Goal: Transaction & Acquisition: Purchase product/service

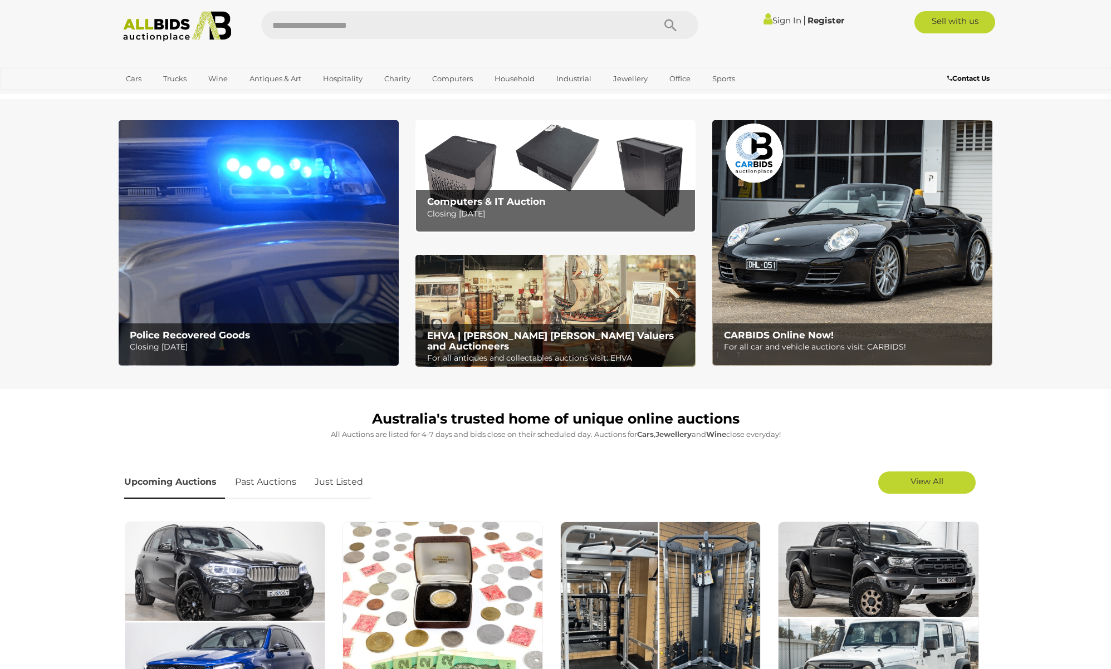
click at [533, 25] on input "text" at bounding box center [452, 25] width 382 height 28
type input "******"
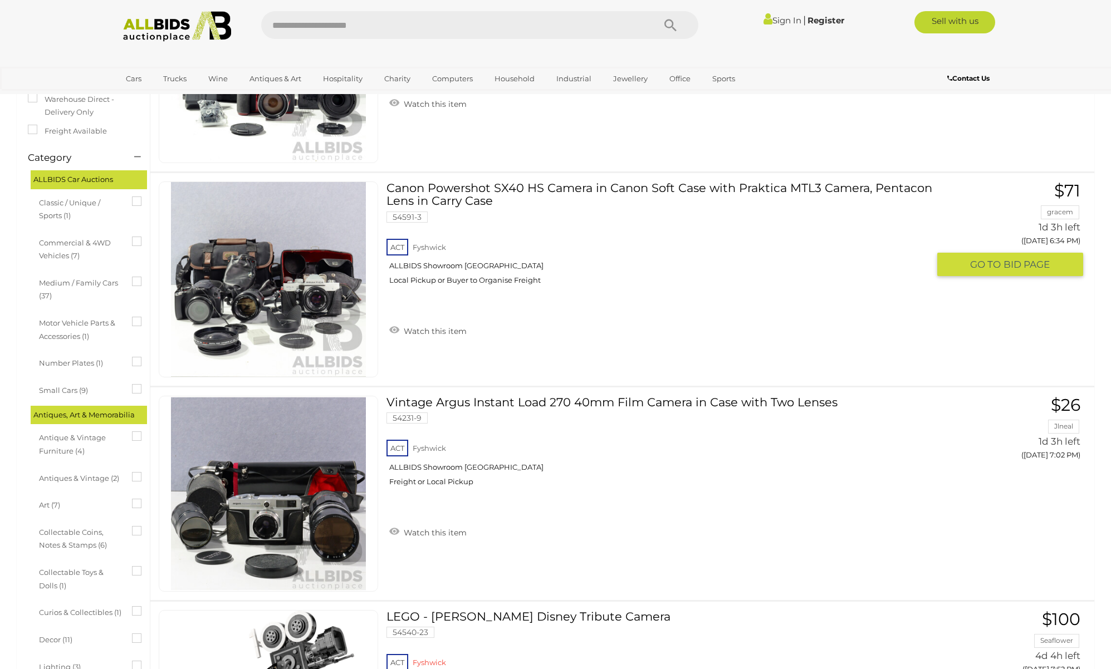
scroll to position [337, 0]
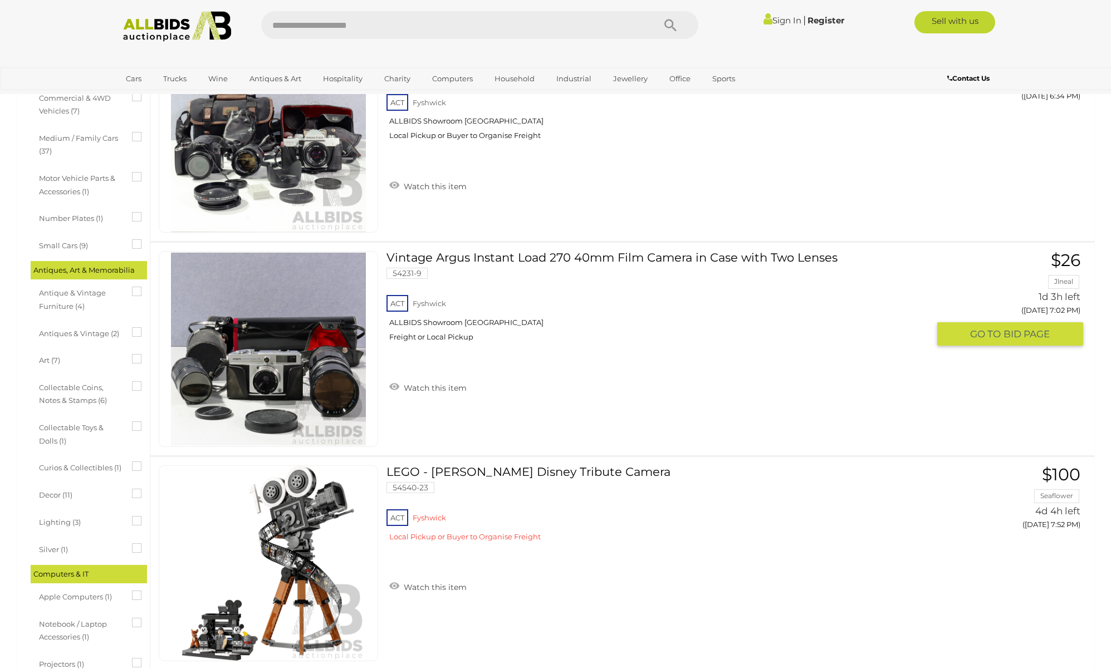
click at [234, 360] on img at bounding box center [268, 349] width 195 height 195
click at [557, 350] on div "ACT Fyshwick ALLBIDS Showroom Fyshwick Freight or Local Pickup" at bounding box center [657, 321] width 542 height 57
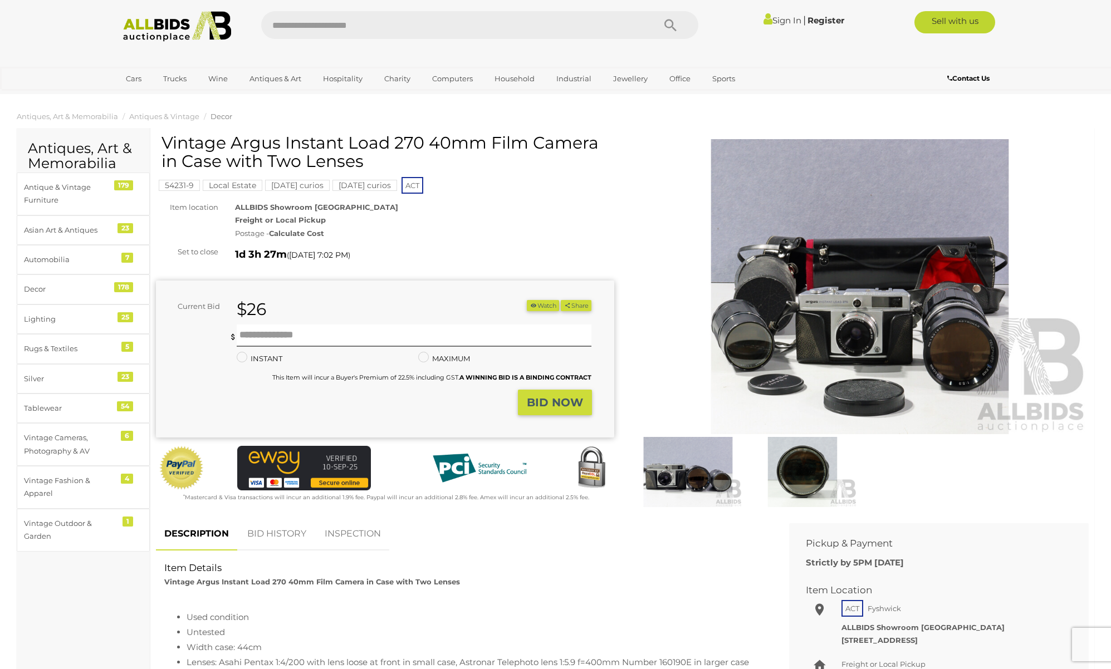
click at [822, 299] on img at bounding box center [860, 286] width 458 height 295
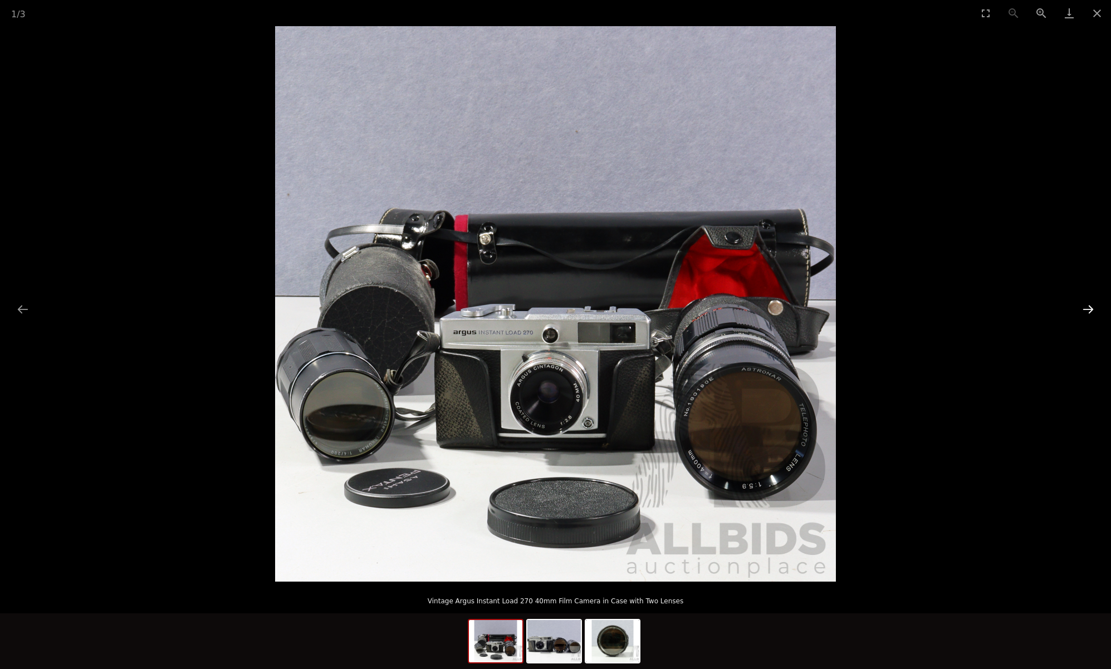
click at [1089, 309] on button "Next slide" at bounding box center [1087, 309] width 23 height 22
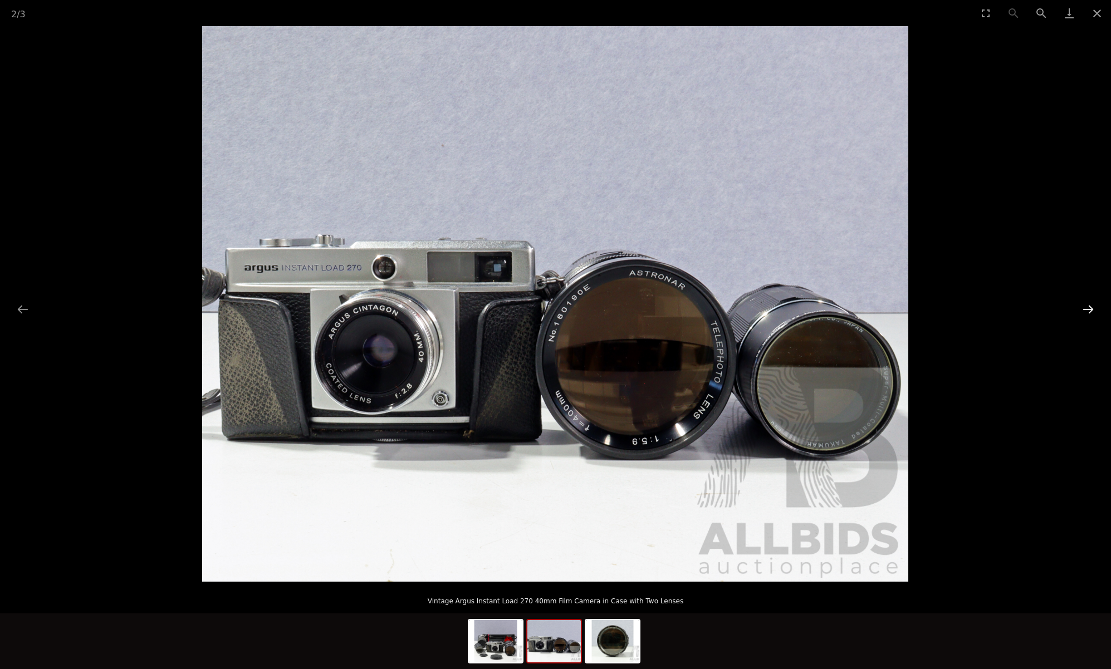
click at [1089, 309] on button "Next slide" at bounding box center [1087, 309] width 23 height 22
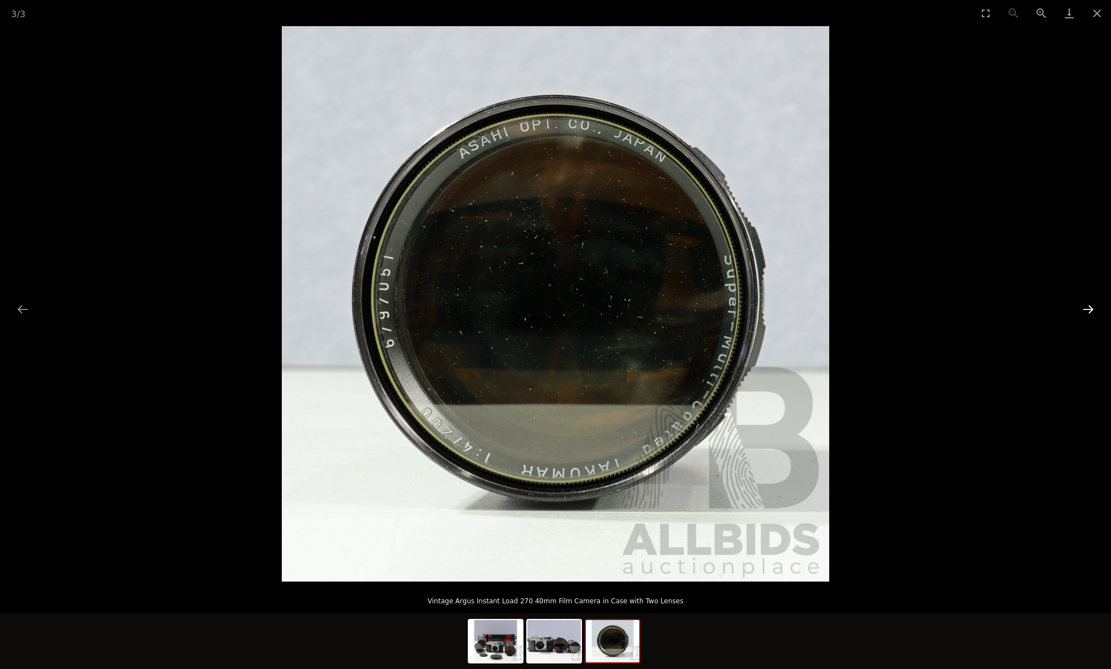
click at [1089, 309] on button "Next slide" at bounding box center [1087, 309] width 23 height 22
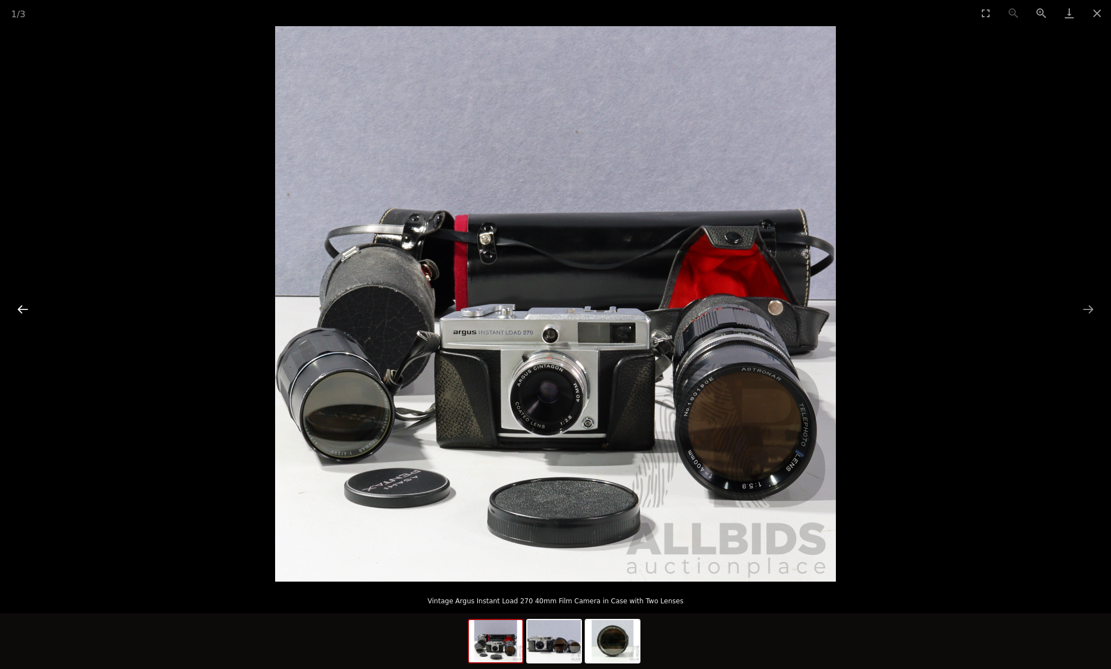
click at [25, 312] on button "Previous slide" at bounding box center [22, 309] width 23 height 22
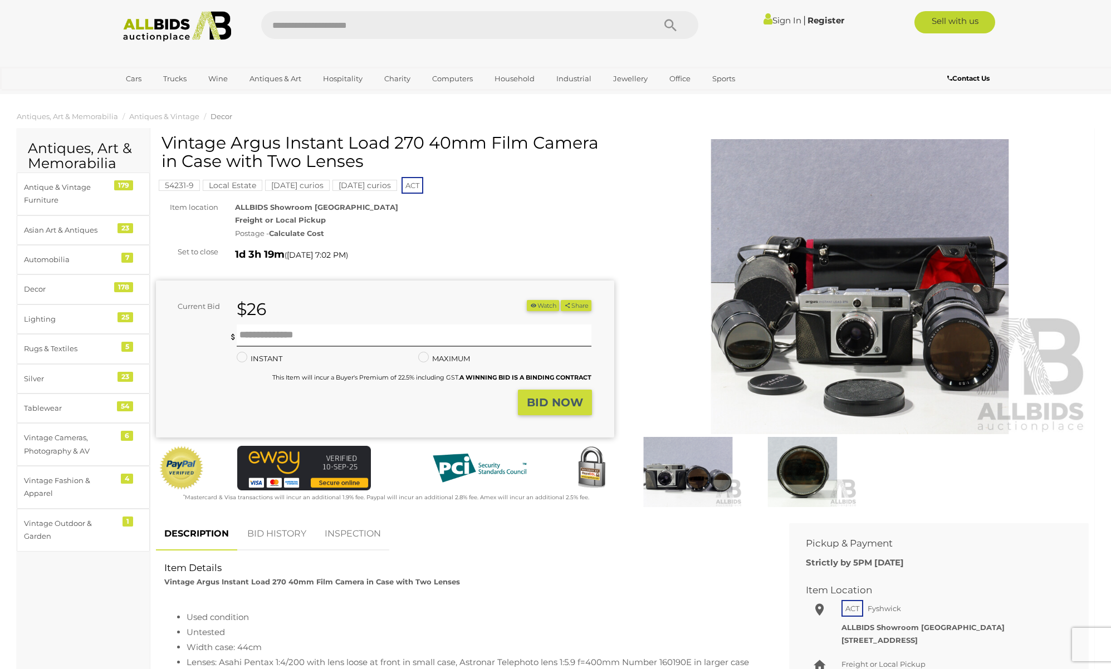
click at [852, 325] on img at bounding box center [860, 286] width 458 height 295
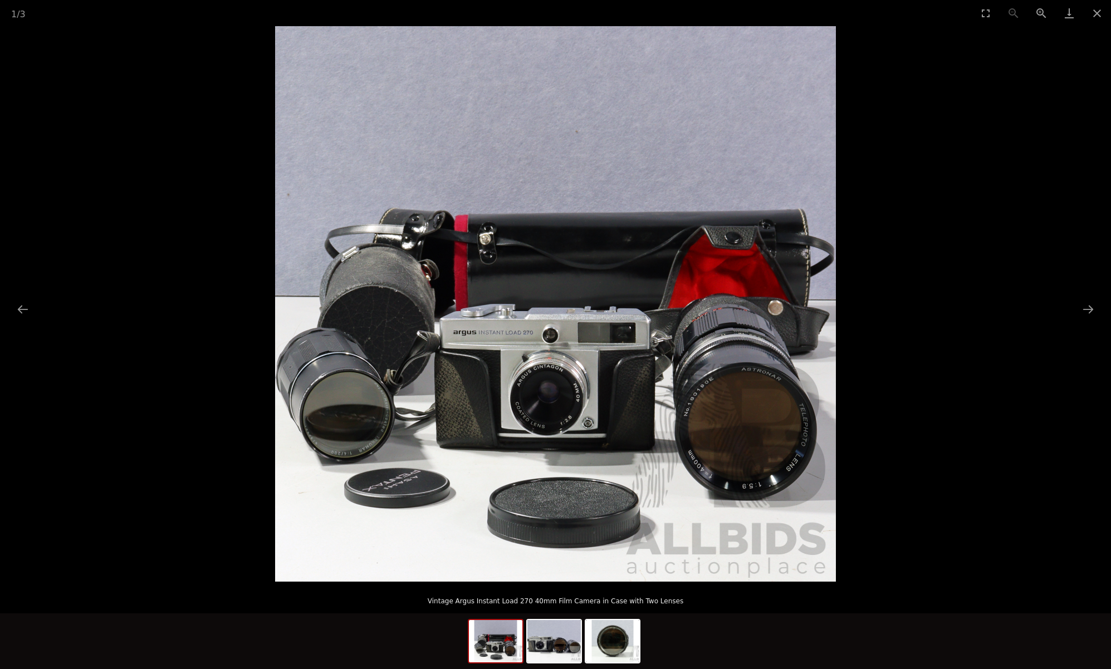
click at [791, 225] on img at bounding box center [555, 304] width 561 height 556
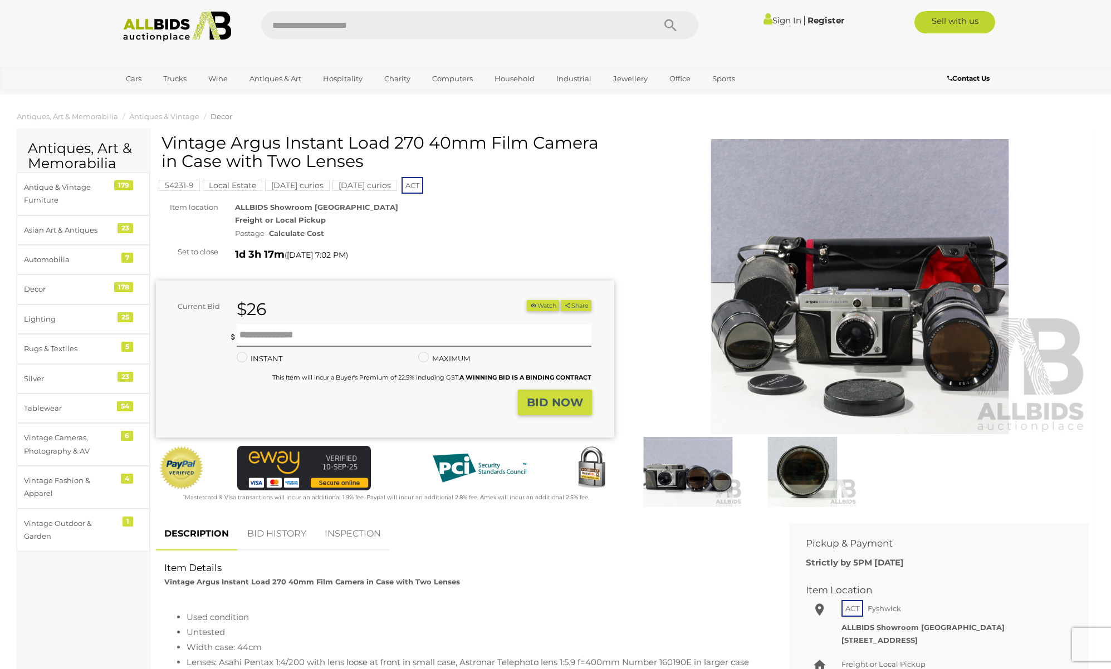
click at [641, 237] on img at bounding box center [860, 286] width 458 height 295
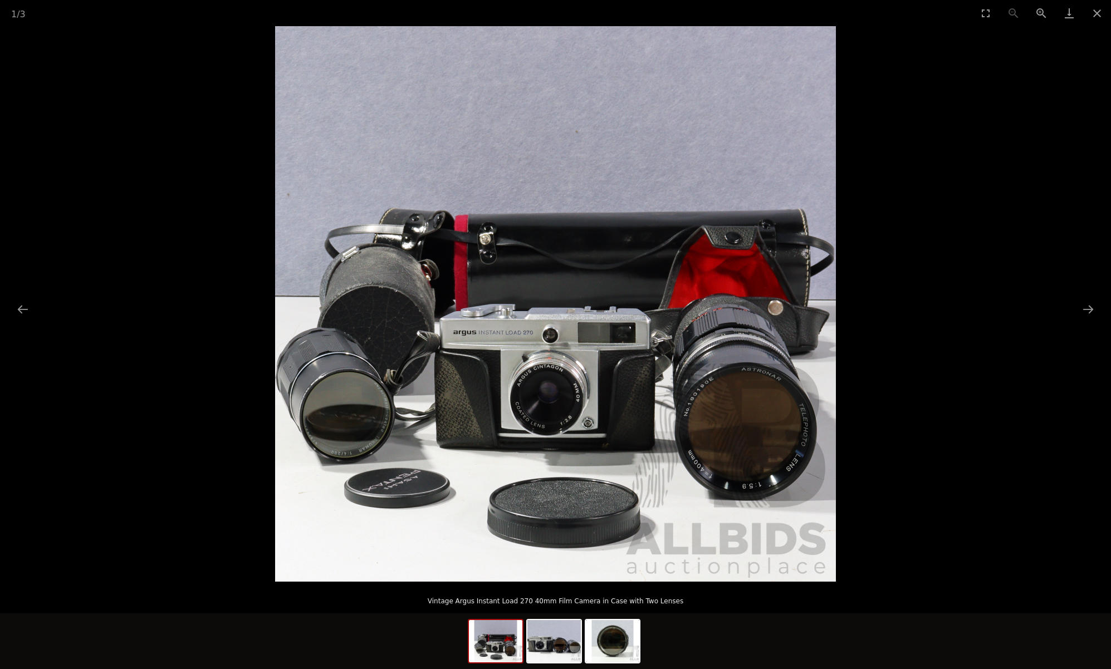
click at [235, 164] on picture at bounding box center [555, 304] width 1111 height 556
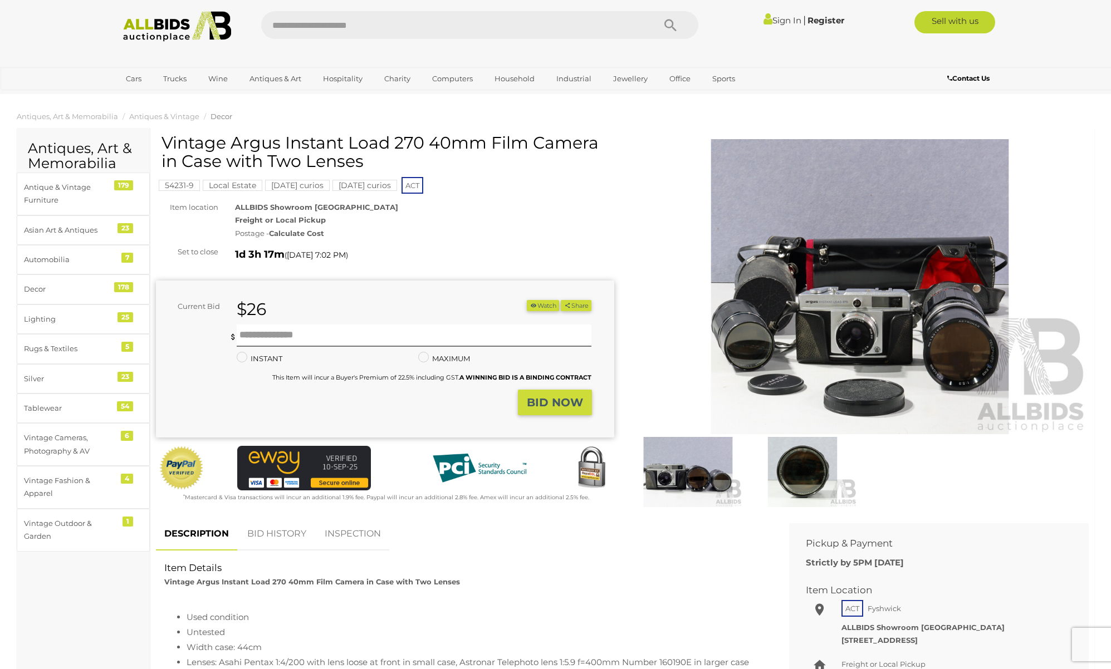
click at [197, 145] on h1 "Vintage Argus Instant Load 270 40mm Film Camera in Case with Two Lenses" at bounding box center [386, 152] width 450 height 37
click at [232, 144] on h1 "Vintage Argus Instant Load 270 40mm Film Camera in Case with Two Lenses" at bounding box center [386, 152] width 450 height 37
click at [178, 141] on h1 "Vintage Argus Instant Load 270 40mm Film Camera in Case with Two Lenses" at bounding box center [386, 152] width 450 height 37
drag, startPoint x: 178, startPoint y: 141, endPoint x: 293, endPoint y: 144, distance: 115.3
click at [322, 144] on h1 "Vintage Argus Instant Load 270 40mm Film Camera in Case with Two Lenses" at bounding box center [386, 152] width 450 height 37
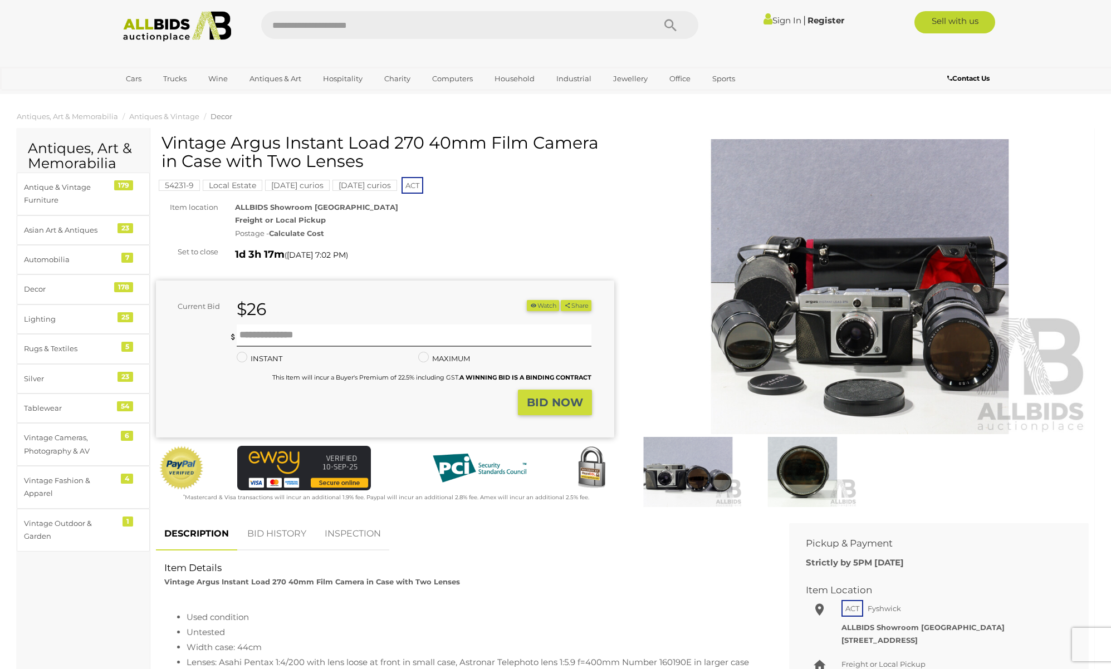
click at [249, 145] on h1 "Vintage Argus Instant Load 270 40mm Film Camera in Case with Two Lenses" at bounding box center [386, 152] width 450 height 37
drag, startPoint x: 249, startPoint y: 145, endPoint x: 351, endPoint y: 146, distance: 101.9
click at [351, 146] on h1 "Vintage Argus Instant Load 270 40mm Film Camera in Case with Two Lenses" at bounding box center [386, 152] width 450 height 37
copy h1 "Argus Instant Load"
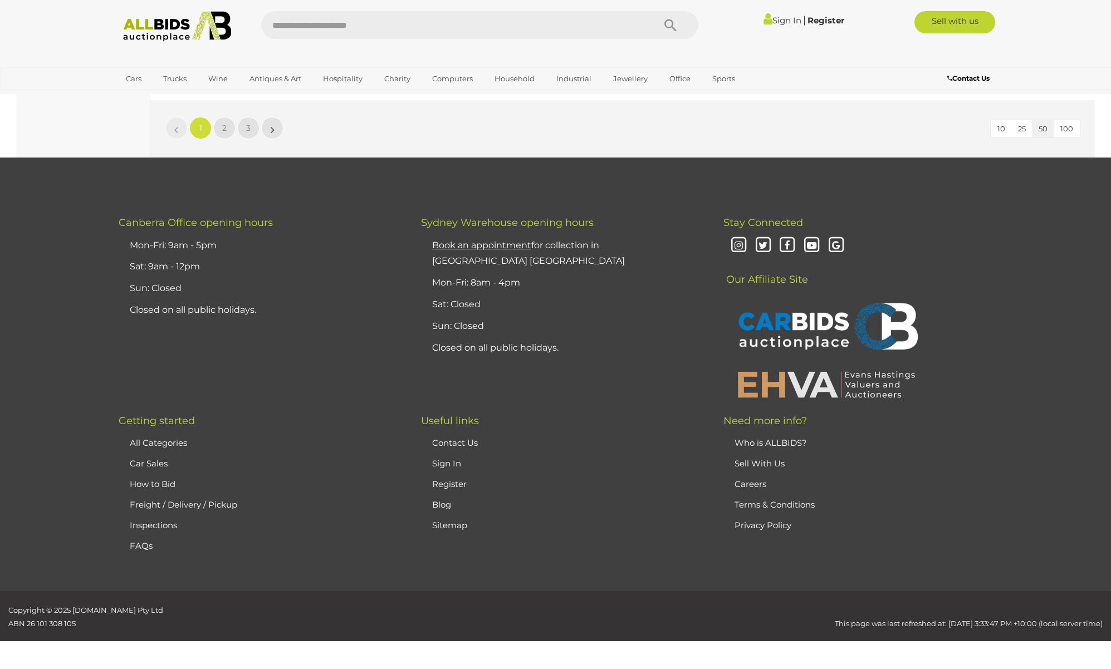
scroll to position [10534, 0]
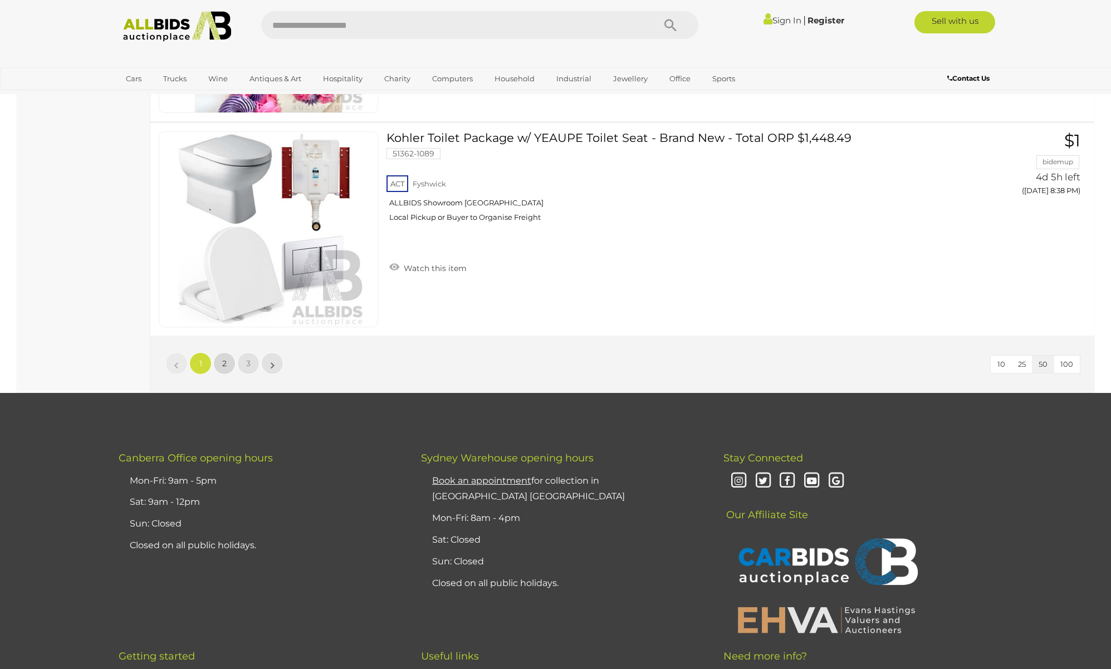
click at [218, 368] on link "2" at bounding box center [224, 363] width 22 height 22
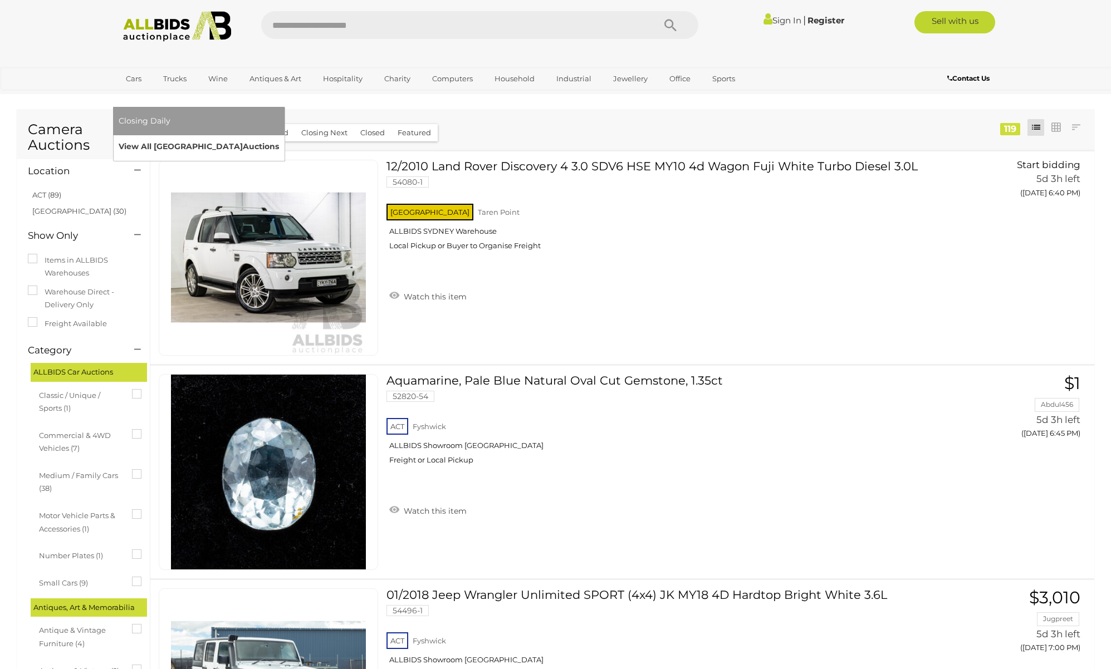
click at [279, 138] on link "View All Sydney Auctions" at bounding box center [199, 146] width 160 height 17
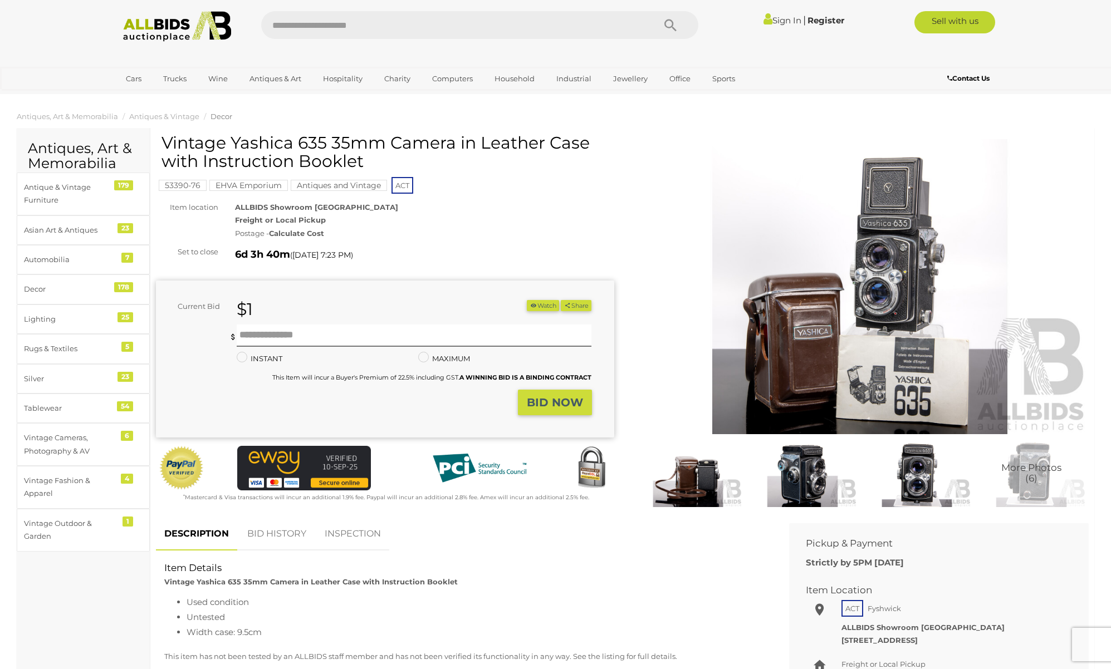
click at [880, 265] on img at bounding box center [860, 286] width 458 height 295
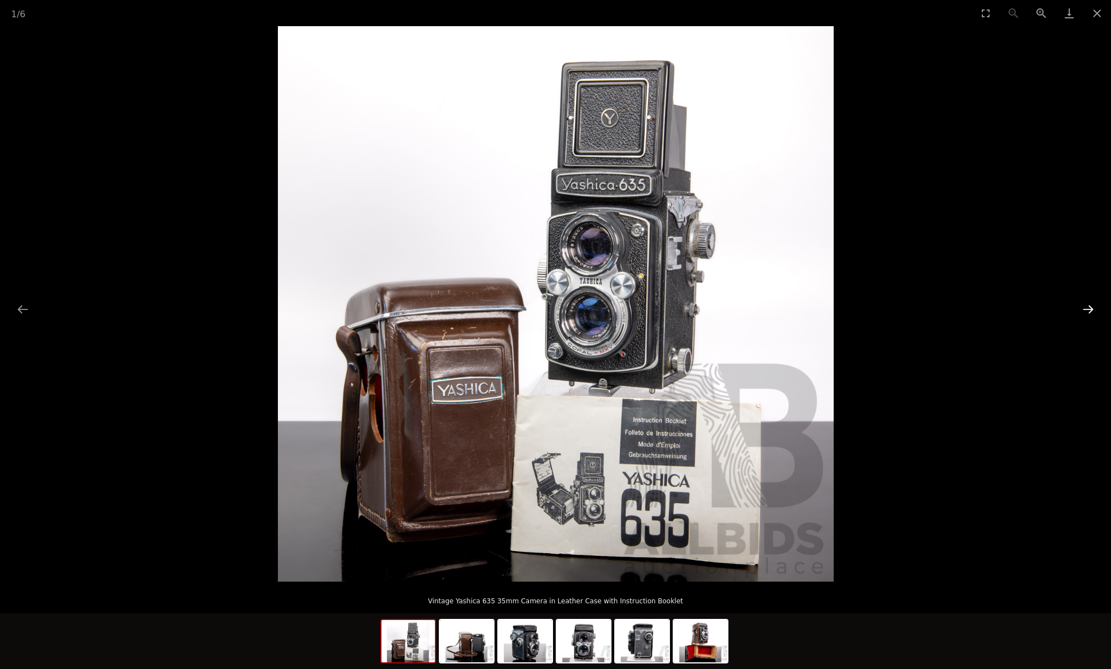
click at [1088, 310] on button "Next slide" at bounding box center [1087, 309] width 23 height 22
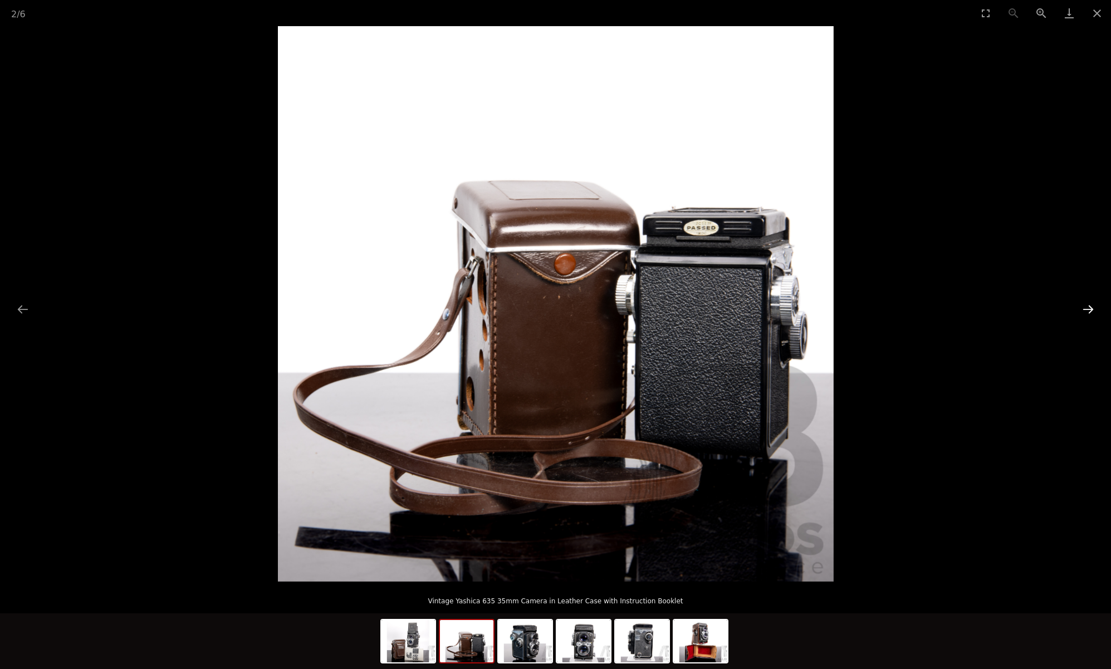
click at [1089, 310] on button "Next slide" at bounding box center [1087, 309] width 23 height 22
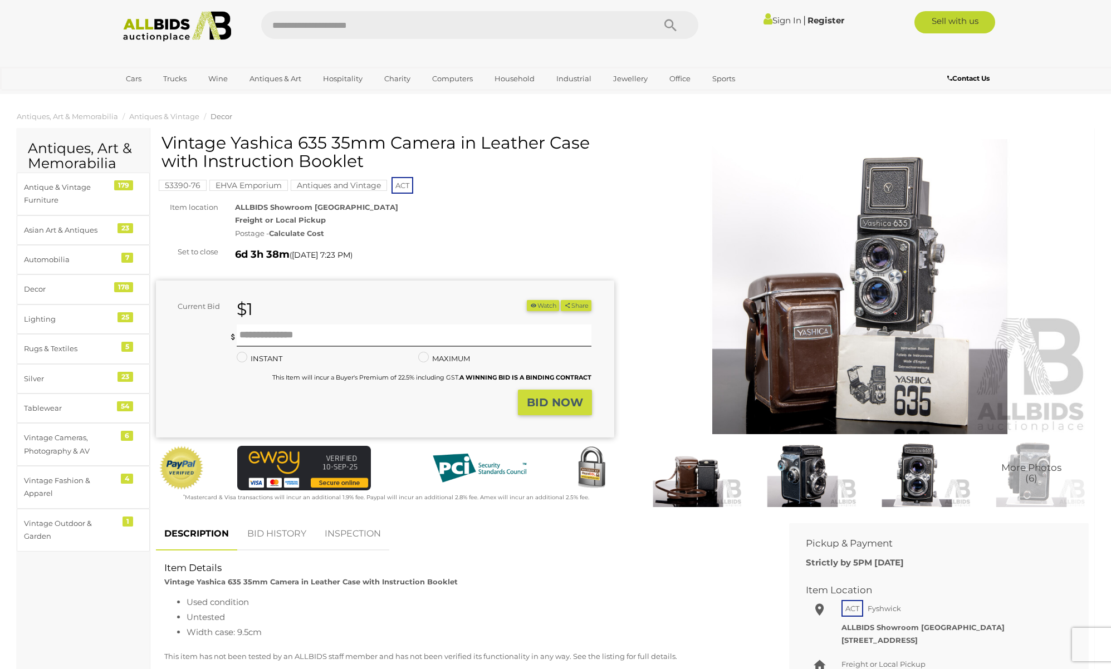
click at [545, 300] on button "Watch" at bounding box center [543, 306] width 32 height 12
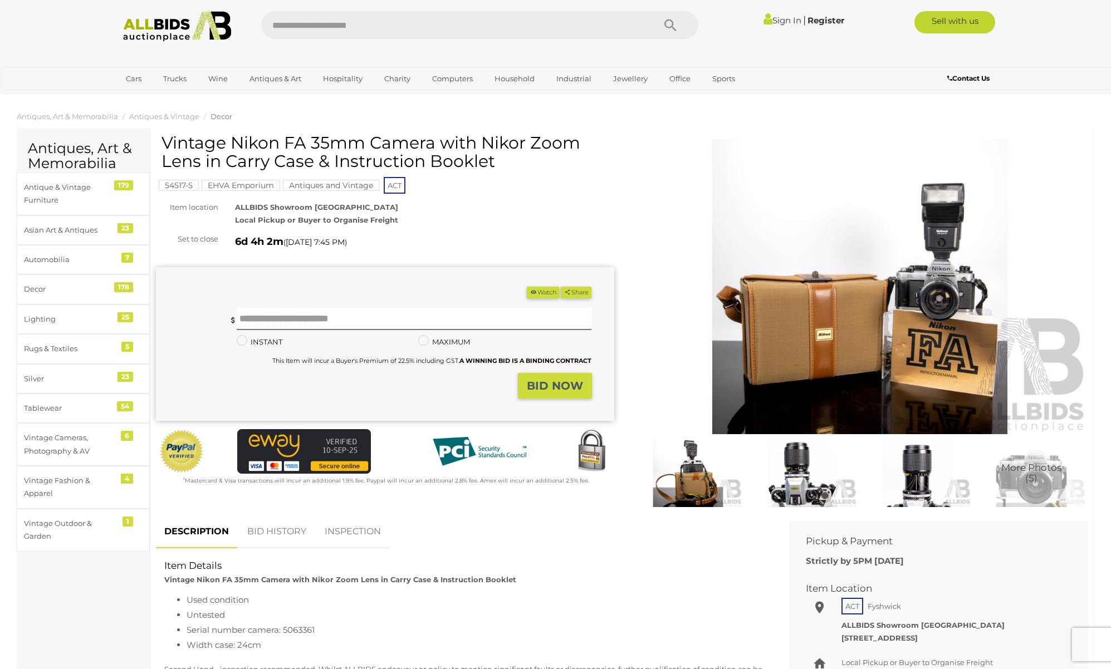
click at [907, 262] on img at bounding box center [860, 286] width 458 height 295
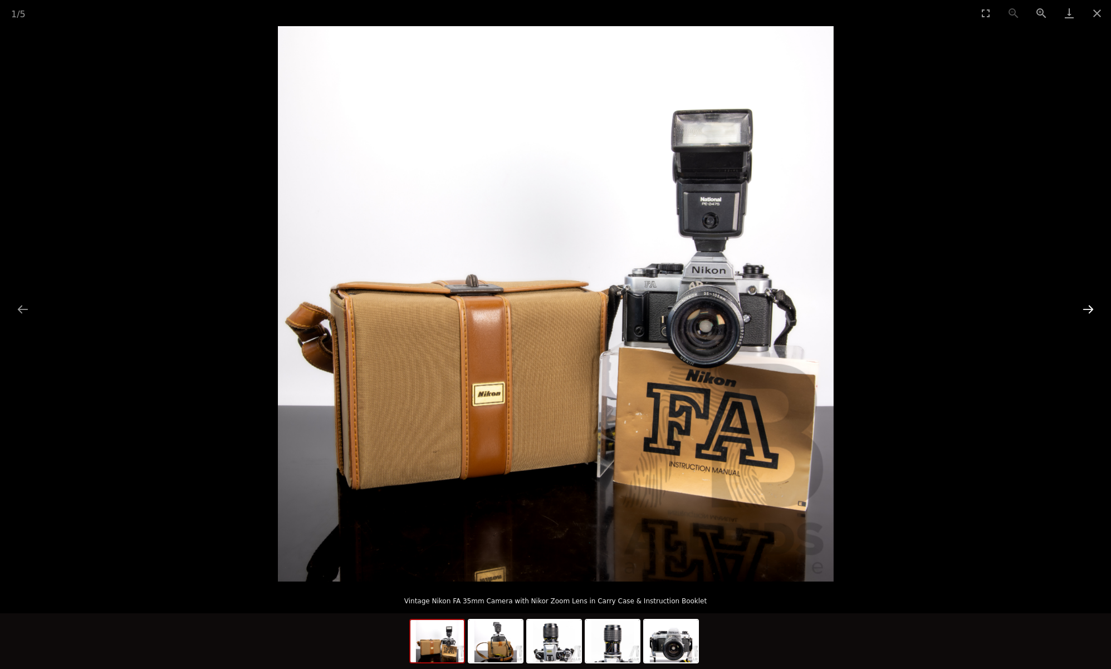
click at [1099, 315] on button "Next slide" at bounding box center [1087, 309] width 23 height 22
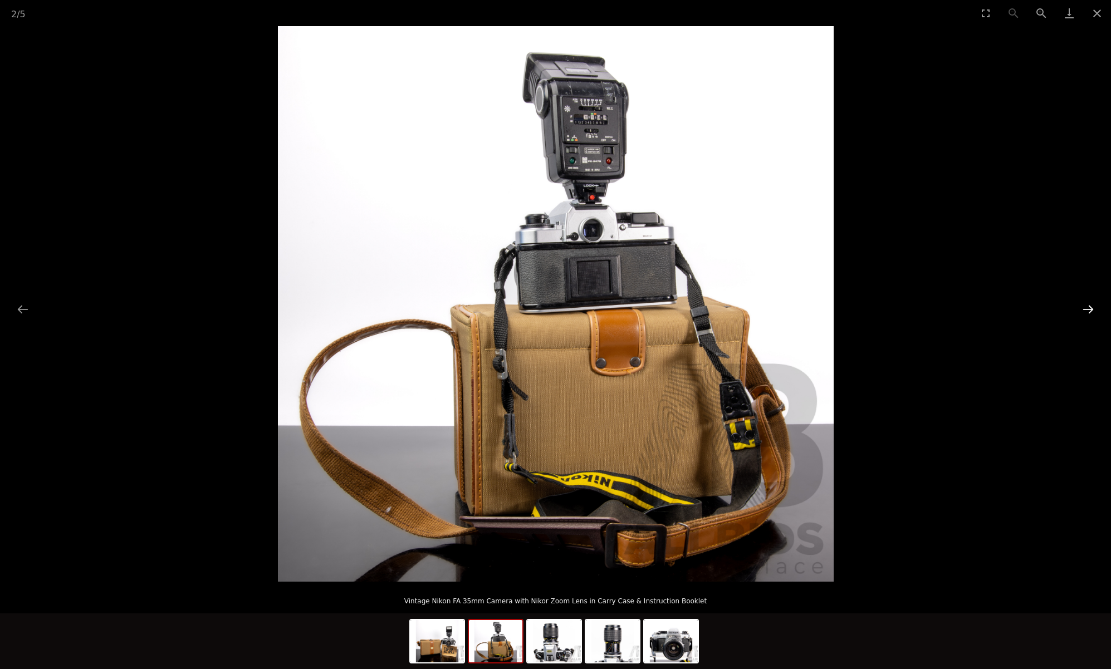
click at [1099, 315] on button "Next slide" at bounding box center [1087, 309] width 23 height 22
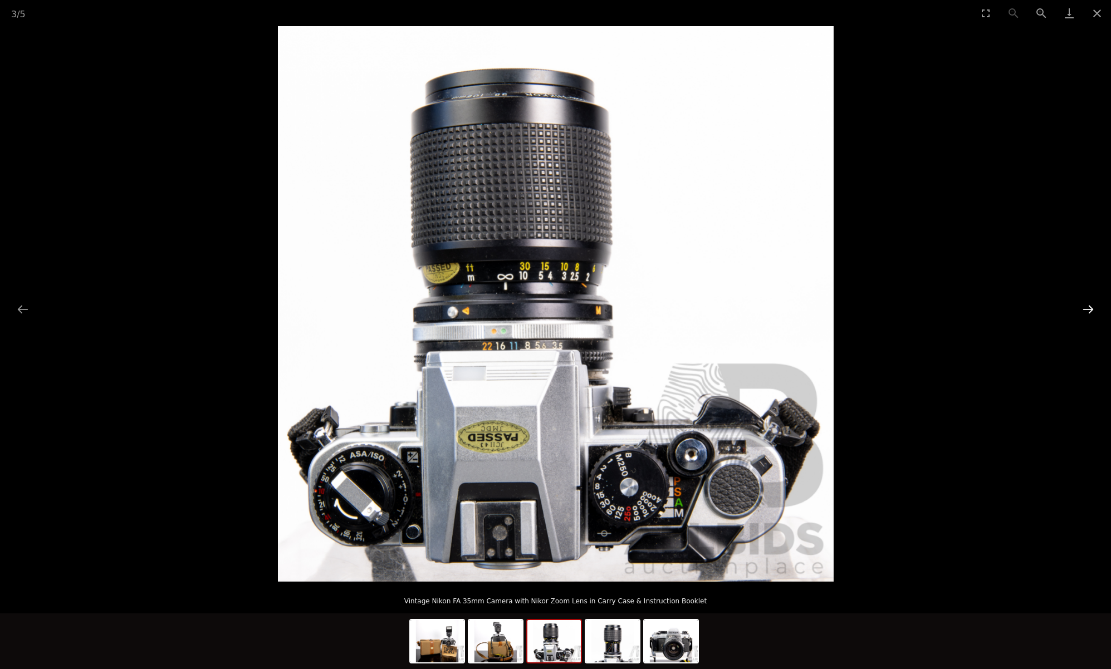
click at [1099, 315] on button "Next slide" at bounding box center [1087, 309] width 23 height 22
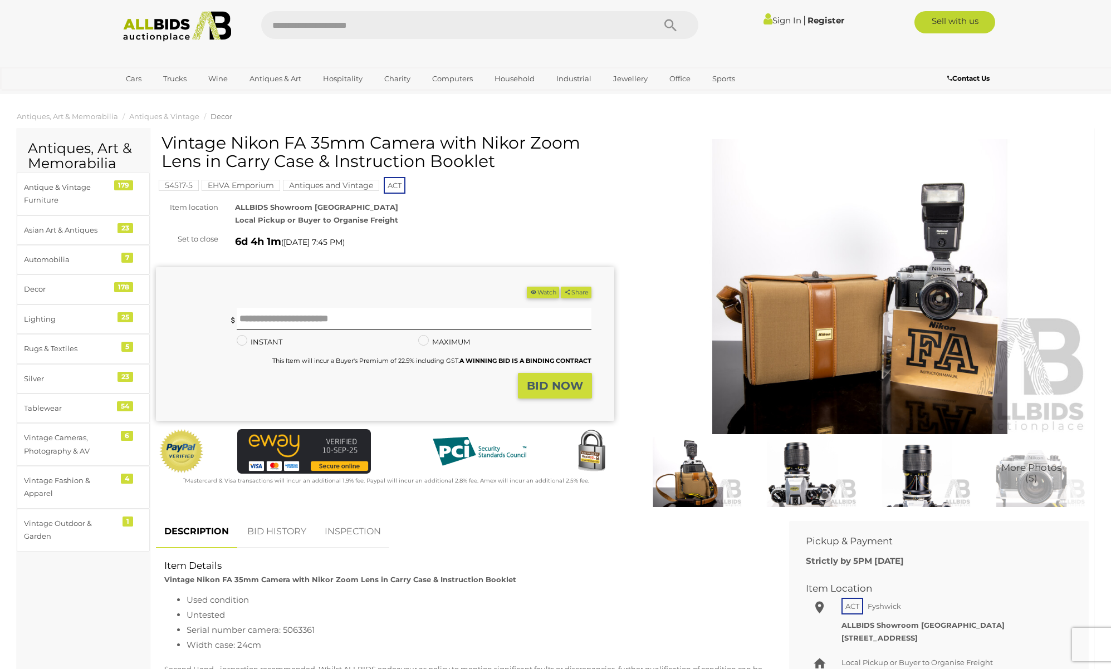
click at [544, 293] on button "Watch" at bounding box center [543, 293] width 32 height 12
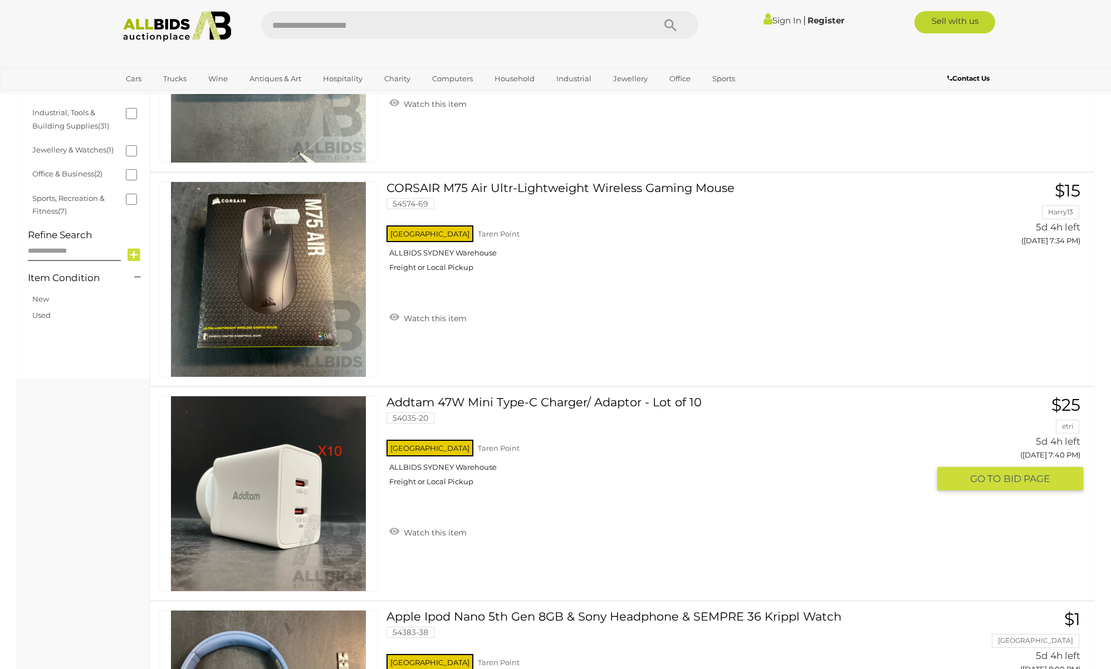
scroll to position [175, 0]
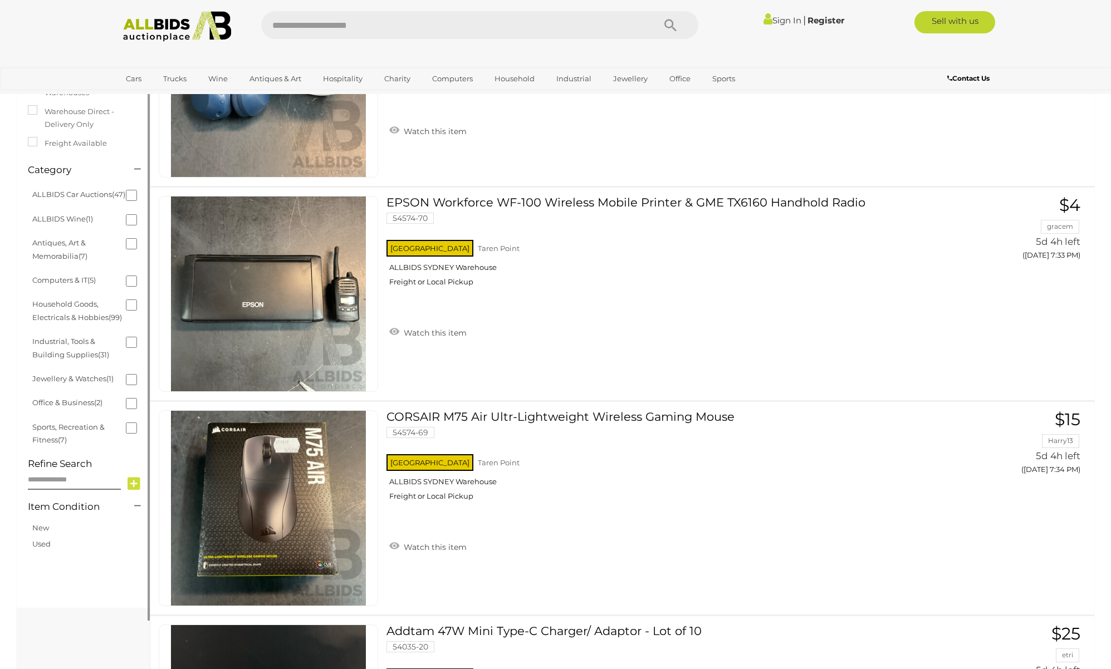
click at [129, 292] on li "Computers & IT (5)" at bounding box center [85, 280] width 108 height 24
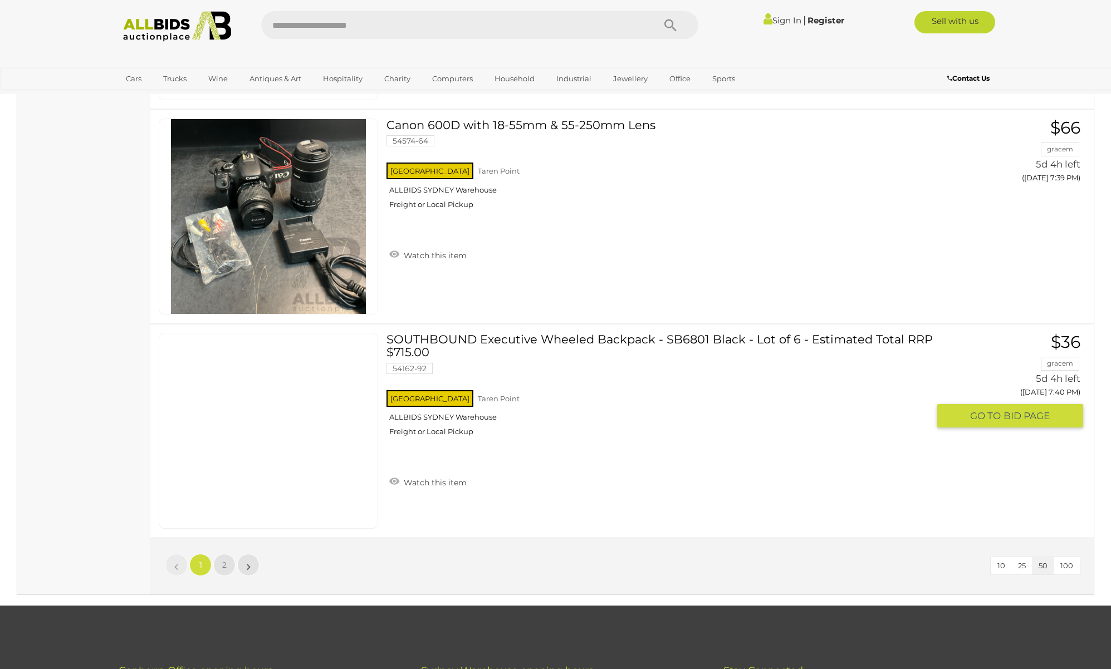
scroll to position [10508, 0]
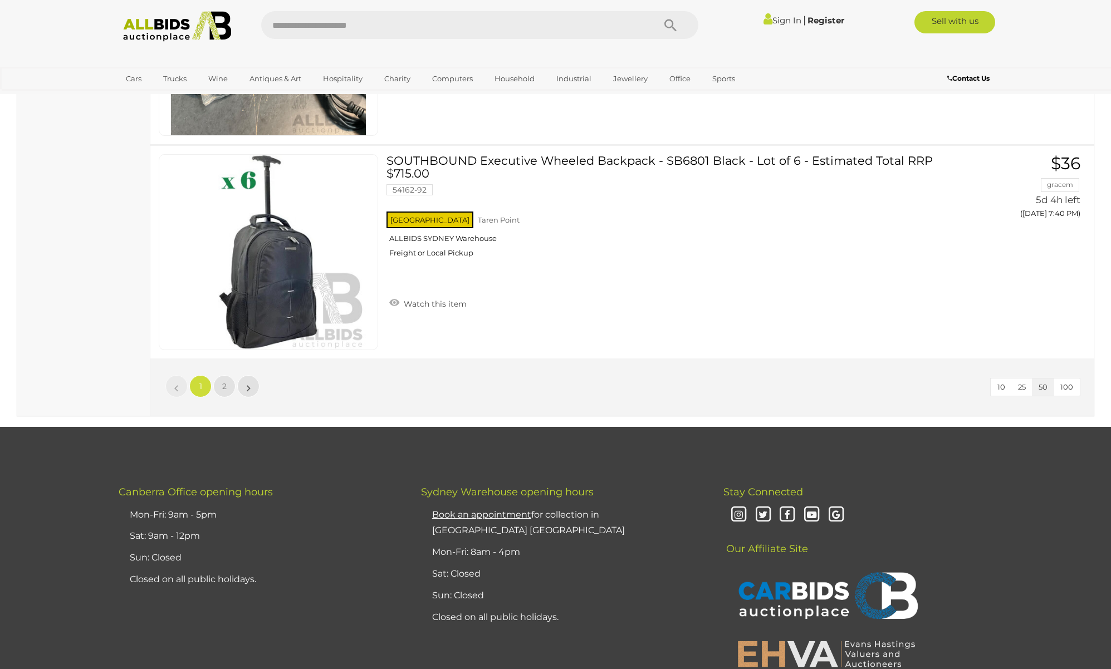
click at [232, 375] on li "2" at bounding box center [225, 386] width 22 height 22
click at [205, 375] on link "1" at bounding box center [200, 386] width 22 height 22
click at [218, 375] on link "2" at bounding box center [224, 386] width 22 height 22
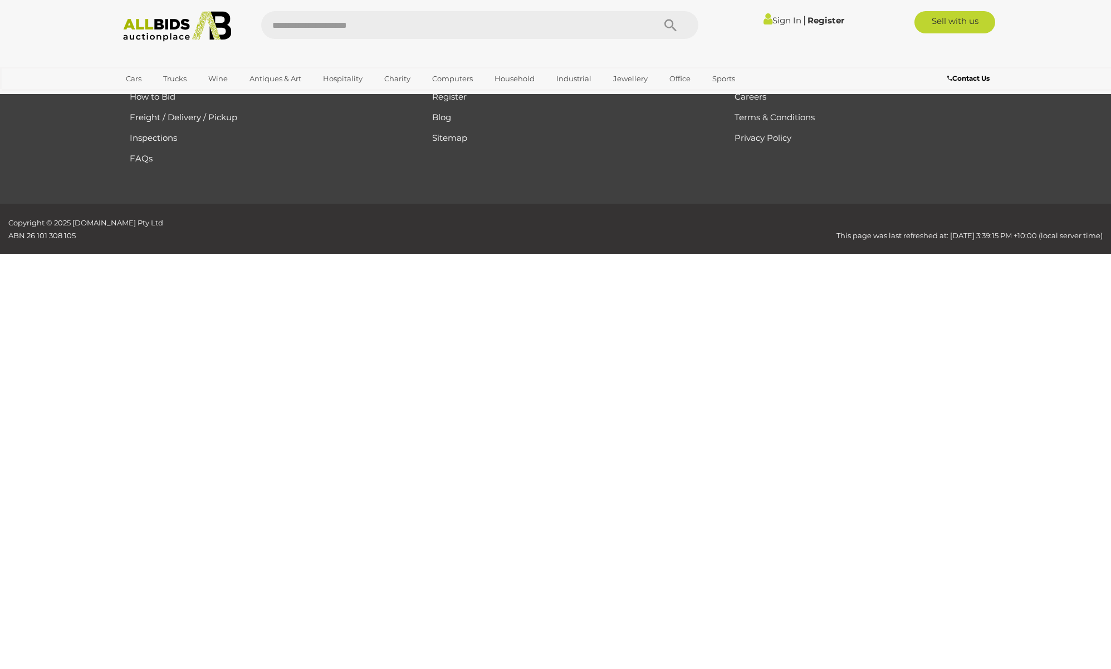
scroll to position [36, 0]
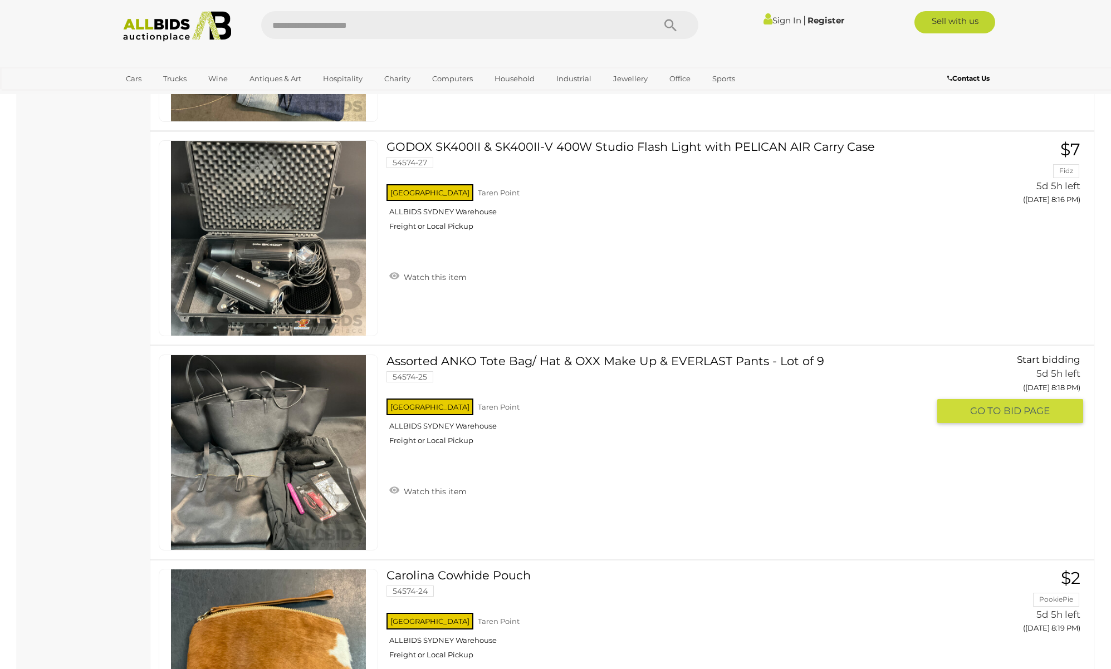
scroll to position [8478, 0]
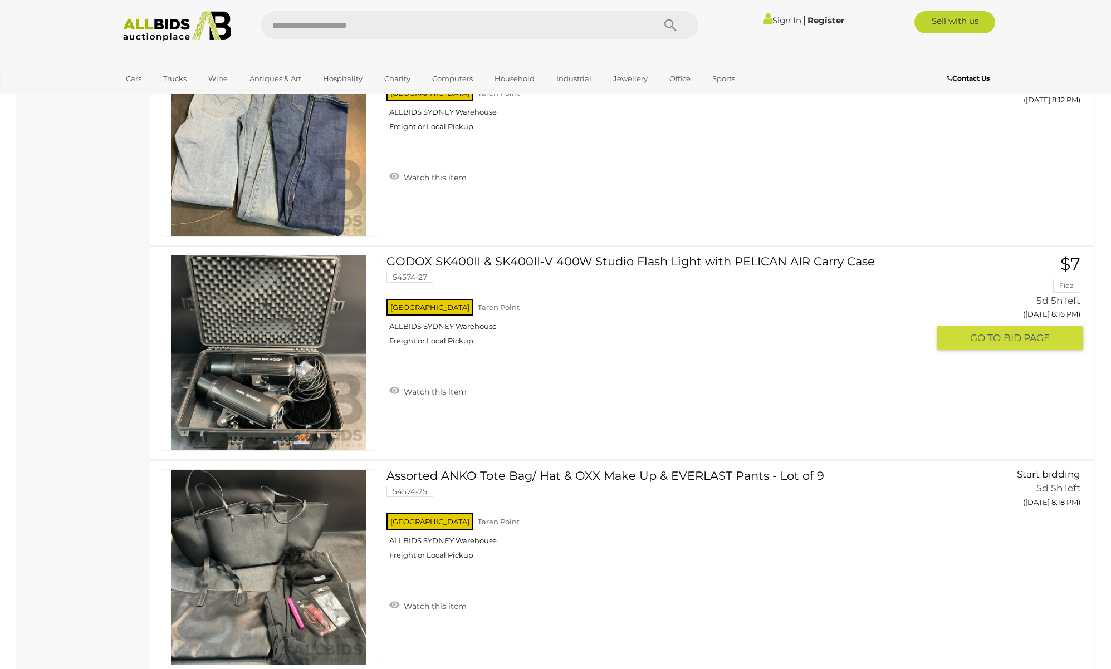
click at [520, 414] on div "GODOX SK400II & SK400II-V 400W Studio Flash Light with PELICAN AIR Carry Case 5…" at bounding box center [622, 353] width 961 height 213
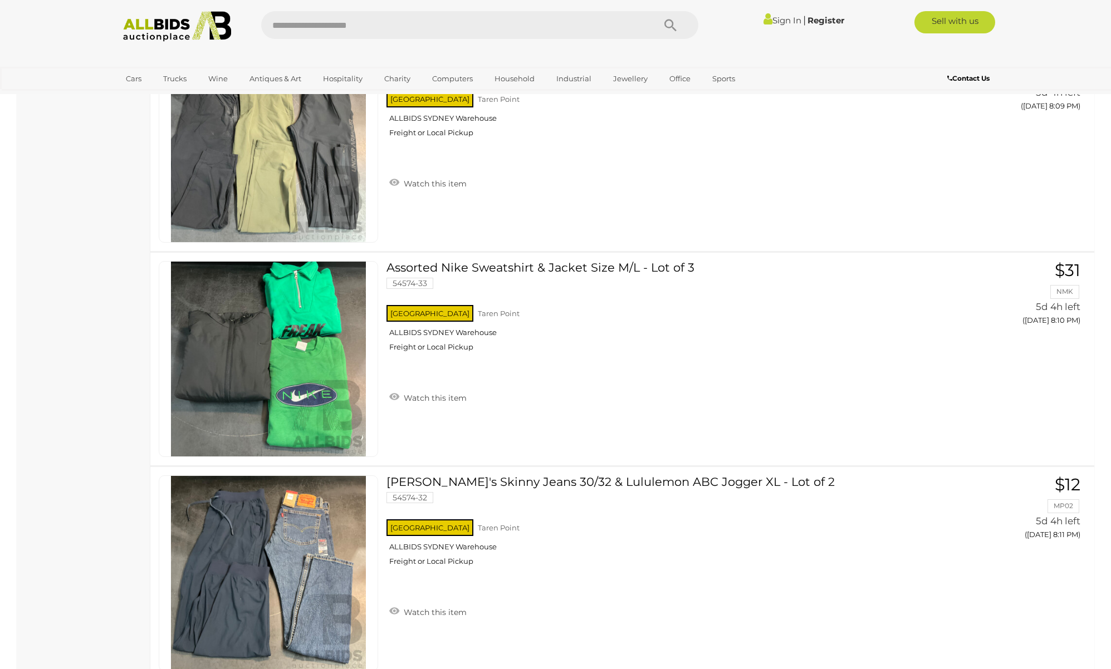
scroll to position [10563, 0]
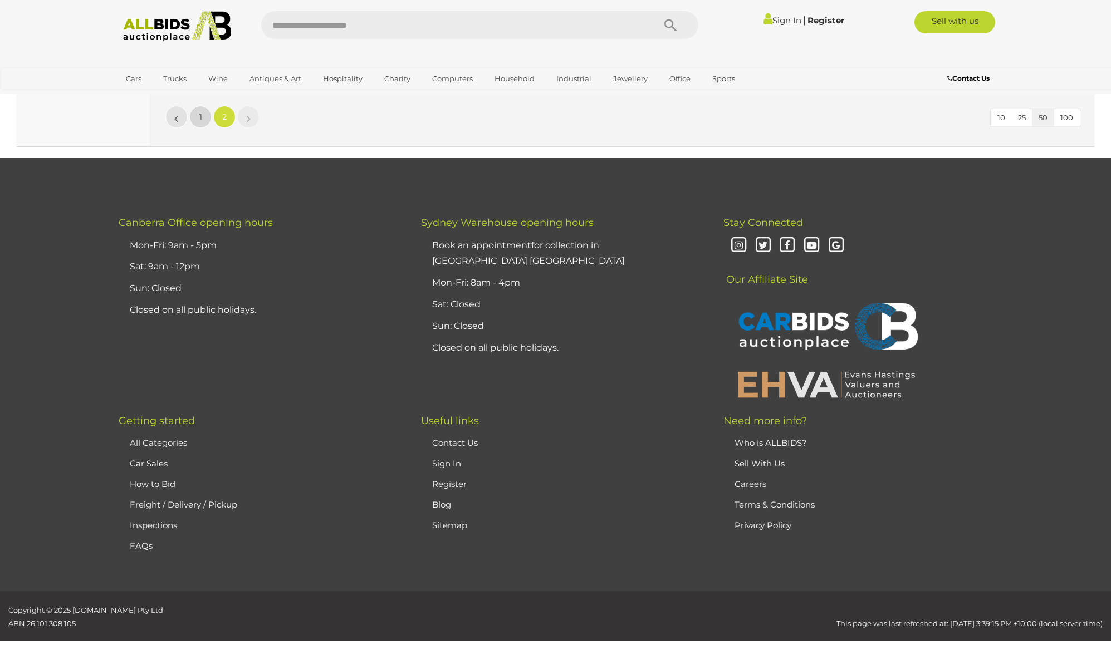
click at [194, 117] on link "1" at bounding box center [200, 117] width 22 height 22
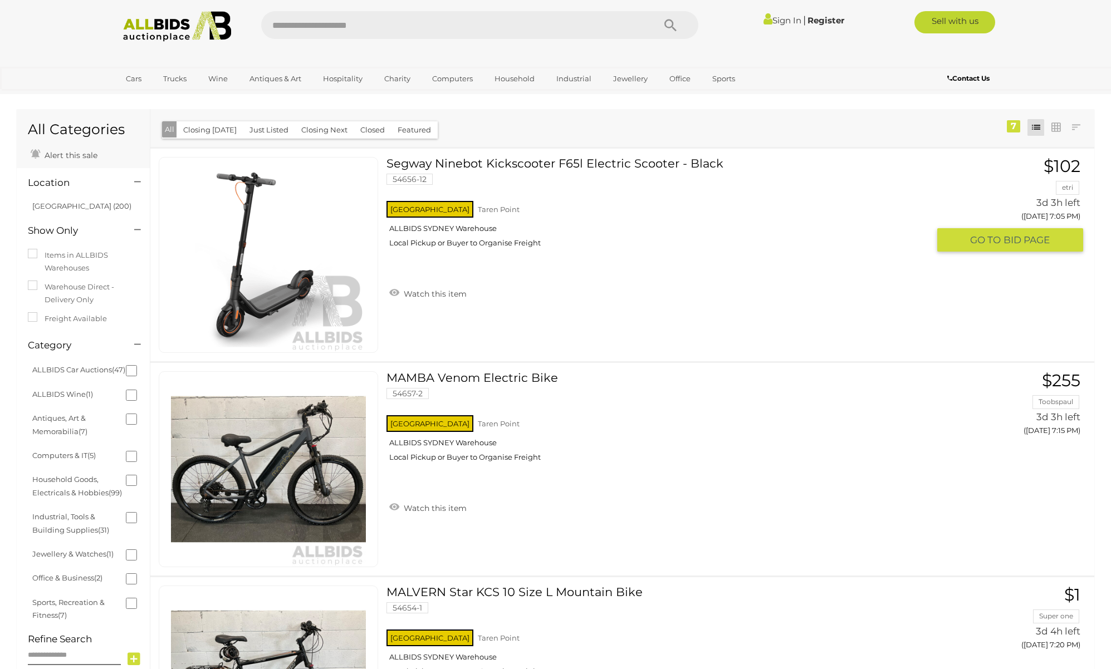
click at [603, 161] on link "Segway Ninebot Kickscooter F65l Electric Scooter - Black 54656-12 NSW Taren Poi…" at bounding box center [662, 206] width 534 height 99
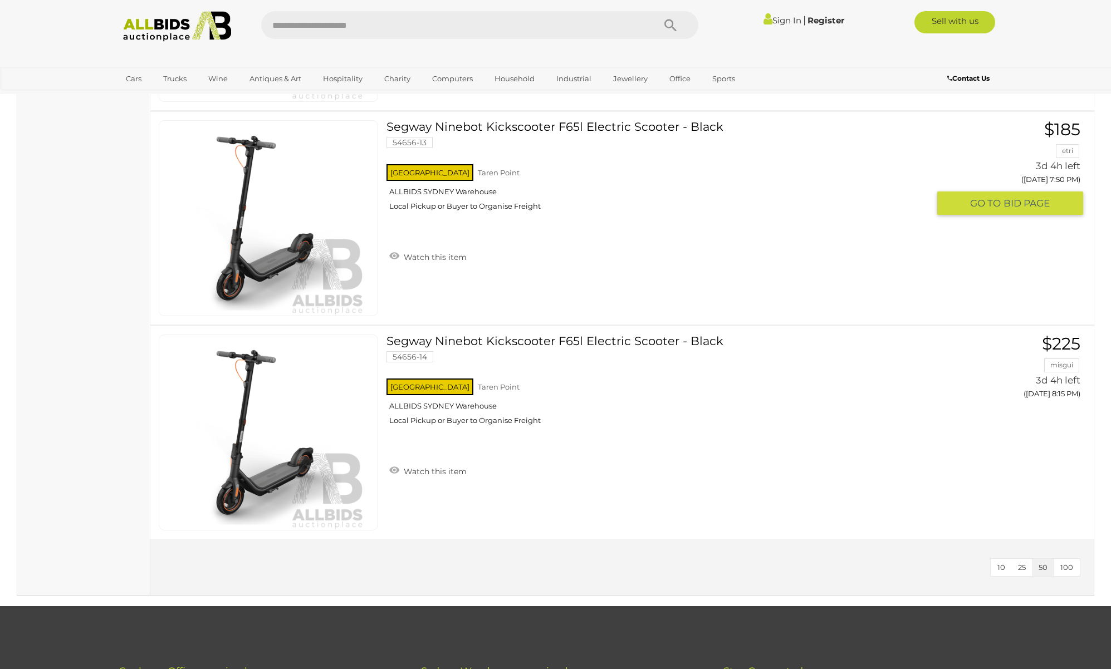
scroll to position [1223, 0]
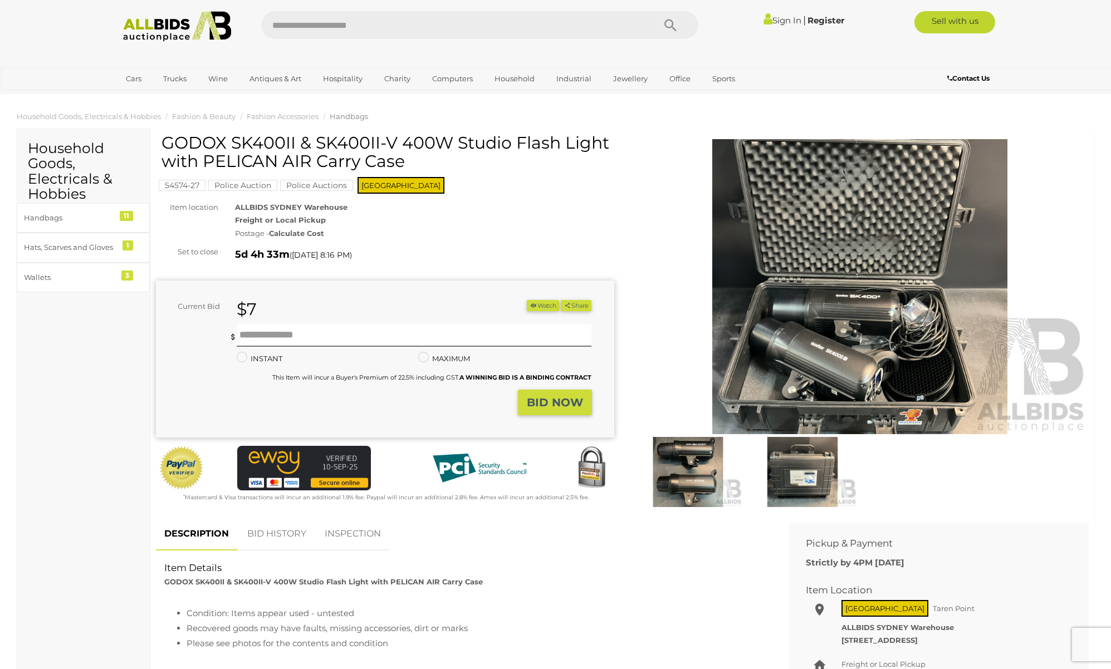
click at [350, 160] on h1 "GODOX SK400II & SK400II-V 400W Studio Flash Light with PELICAN AIR Carry Case" at bounding box center [386, 152] width 450 height 37
click at [296, 153] on h1 "GODOX SK400II & SK400II-V 400W Studio Flash Light with PELICAN AIR Carry Case" at bounding box center [386, 152] width 450 height 37
click at [270, 137] on h1 "GODOX SK400II & SK400II-V 400W Studio Flash Light with PELICAN AIR Carry Case" at bounding box center [386, 152] width 450 height 37
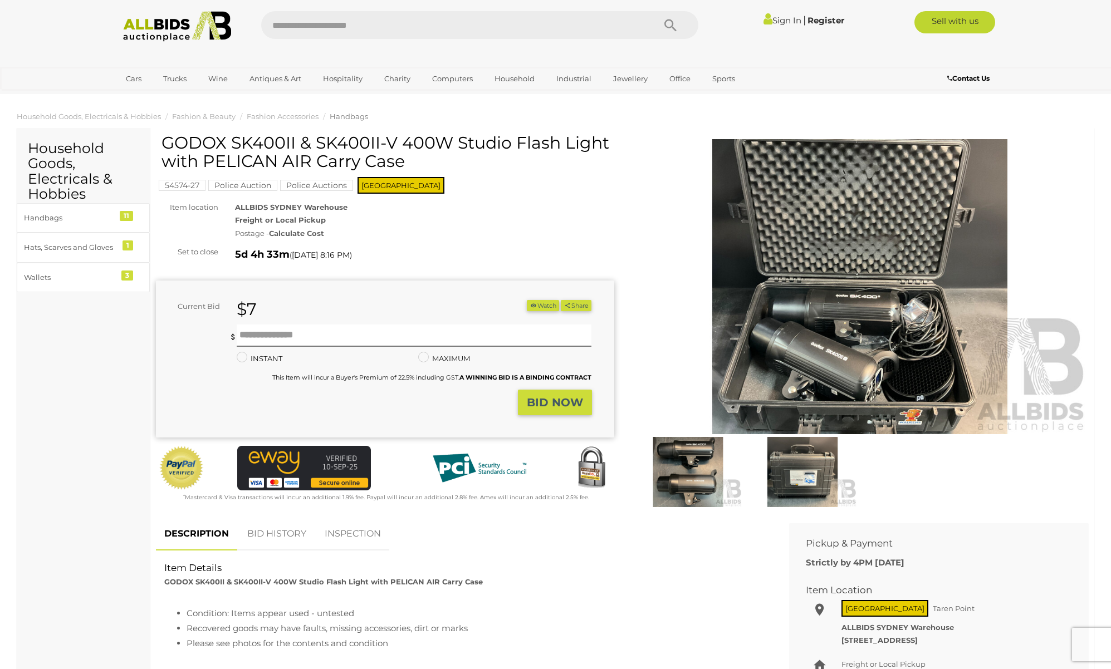
click at [258, 139] on h1 "GODOX SK400II & SK400II-V 400W Studio Flash Light with PELICAN AIR Carry Case" at bounding box center [386, 152] width 450 height 37
click at [254, 140] on h1 "GODOX SK400II & SK400II-V 400W Studio Flash Light with PELICAN AIR Carry Case" at bounding box center [386, 152] width 450 height 37
click at [243, 141] on h1 "GODOX SK400II & SK400II-V 400W Studio Flash Light with PELICAN AIR Carry Case" at bounding box center [386, 152] width 450 height 37
drag, startPoint x: 243, startPoint y: 141, endPoint x: 351, endPoint y: 143, distance: 107.5
click at [351, 143] on h1 "GODOX SK400II & SK400II-V 400W Studio Flash Light with PELICAN AIR Carry Case" at bounding box center [386, 152] width 450 height 37
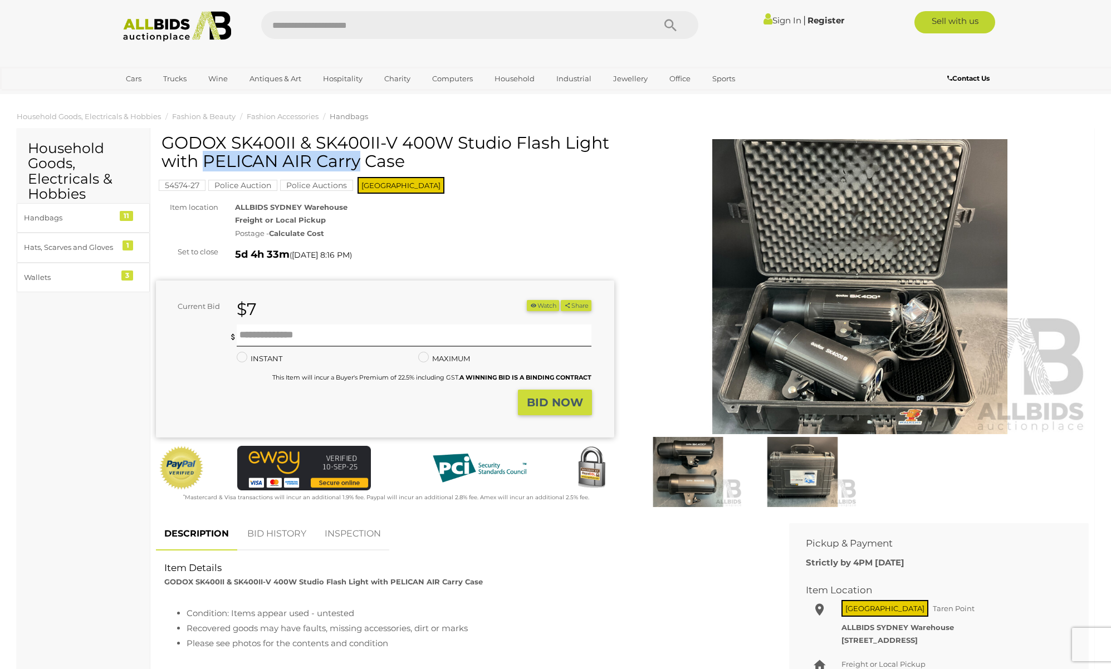
click at [351, 143] on h1 "GODOX SK400II & SK400II-V 400W Studio Flash Light with PELICAN AIR Carry Case" at bounding box center [386, 152] width 450 height 37
drag, startPoint x: 351, startPoint y: 143, endPoint x: 241, endPoint y: 140, distance: 109.7
click at [241, 140] on h1 "GODOX SK400II & SK400II-V 400W Studio Flash Light with PELICAN AIR Carry Case" at bounding box center [386, 152] width 450 height 37
drag, startPoint x: 241, startPoint y: 140, endPoint x: 363, endPoint y: 142, distance: 122.0
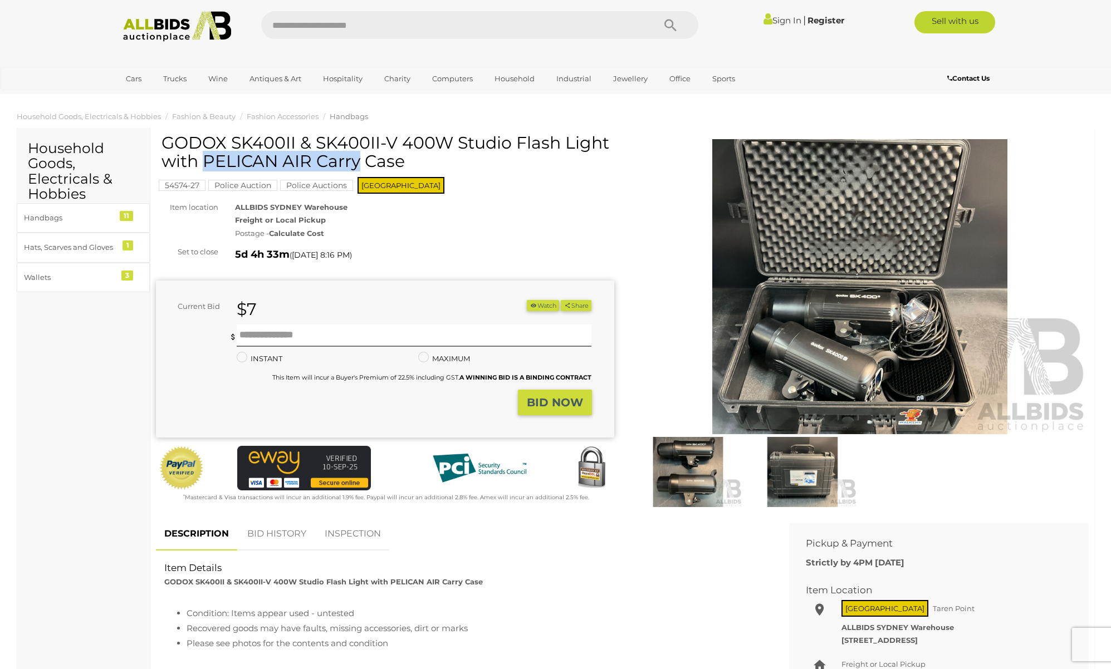
click at [363, 142] on h1 "GODOX SK400II & SK400II-V 400W Studio Flash Light with PELICAN AIR Carry Case" at bounding box center [386, 152] width 450 height 37
drag, startPoint x: 363, startPoint y: 142, endPoint x: 429, endPoint y: 144, distance: 65.7
click at [429, 144] on h1 "GODOX SK400II & SK400II-V 400W Studio Flash Light with PELICAN AIR Carry Case" at bounding box center [386, 152] width 450 height 37
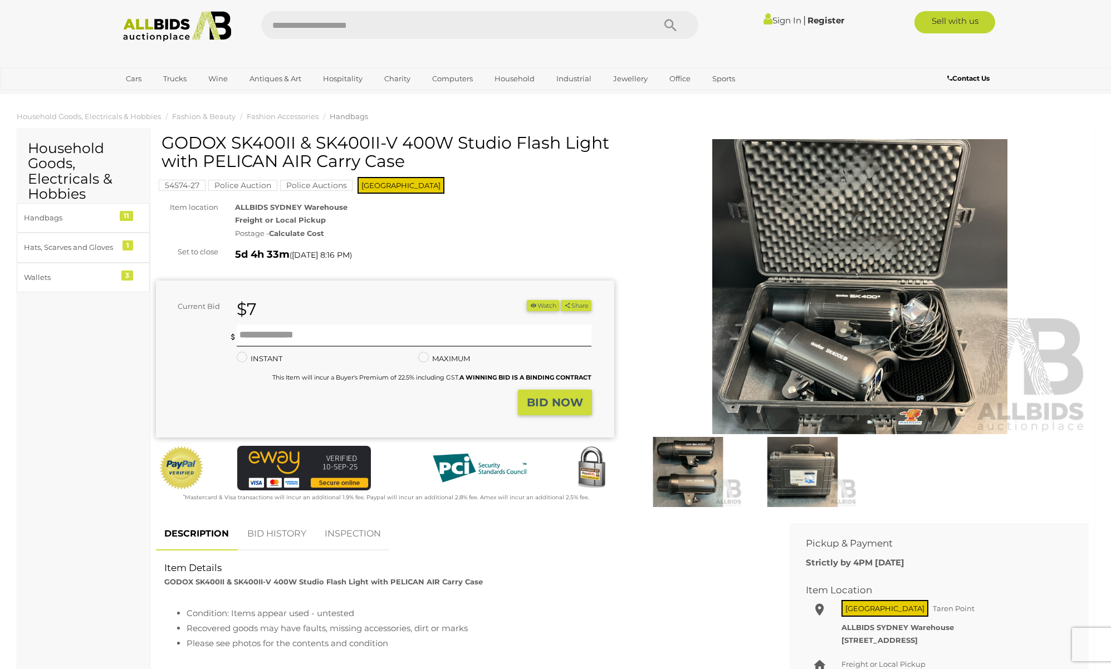
drag, startPoint x: 429, startPoint y: 144, endPoint x: 344, endPoint y: 143, distance: 85.2
click at [344, 143] on h1 "GODOX SK400II & SK400II-V 400W Studio Flash Light with PELICAN AIR Carry Case" at bounding box center [386, 152] width 450 height 37
drag, startPoint x: 344, startPoint y: 143, endPoint x: 432, endPoint y: 144, distance: 88.5
click at [427, 144] on h1 "GODOX SK400II & SK400II-V 400W Studio Flash Light with PELICAN AIR Carry Case" at bounding box center [386, 152] width 450 height 37
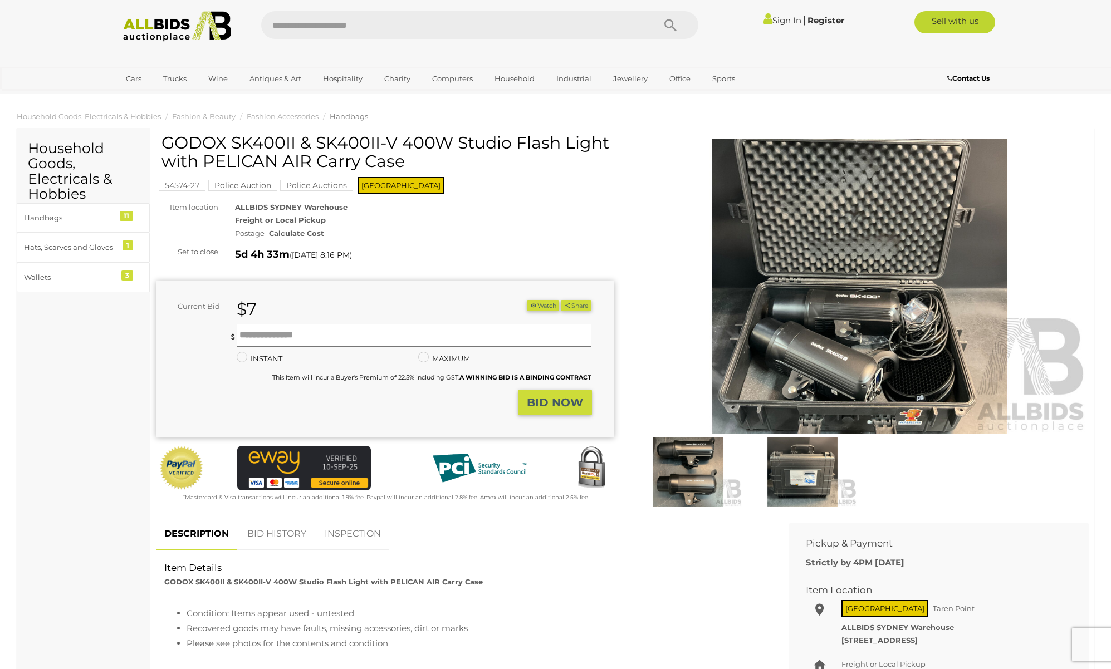
click at [434, 144] on h1 "GODOX SK400II & SK400II-V 400W Studio Flash Light with PELICAN AIR Carry Case" at bounding box center [386, 152] width 450 height 37
drag, startPoint x: 434, startPoint y: 144, endPoint x: 532, endPoint y: 149, distance: 97.6
click at [530, 149] on h1 "GODOX SK400II & SK400II-V 400W Studio Flash Light with PELICAN AIR Carry Case" at bounding box center [386, 152] width 450 height 37
click at [532, 149] on h1 "GODOX SK400II & SK400II-V 400W Studio Flash Light with PELICAN AIR Carry Case" at bounding box center [386, 152] width 450 height 37
drag, startPoint x: 530, startPoint y: 148, endPoint x: 416, endPoint y: 144, distance: 114.2
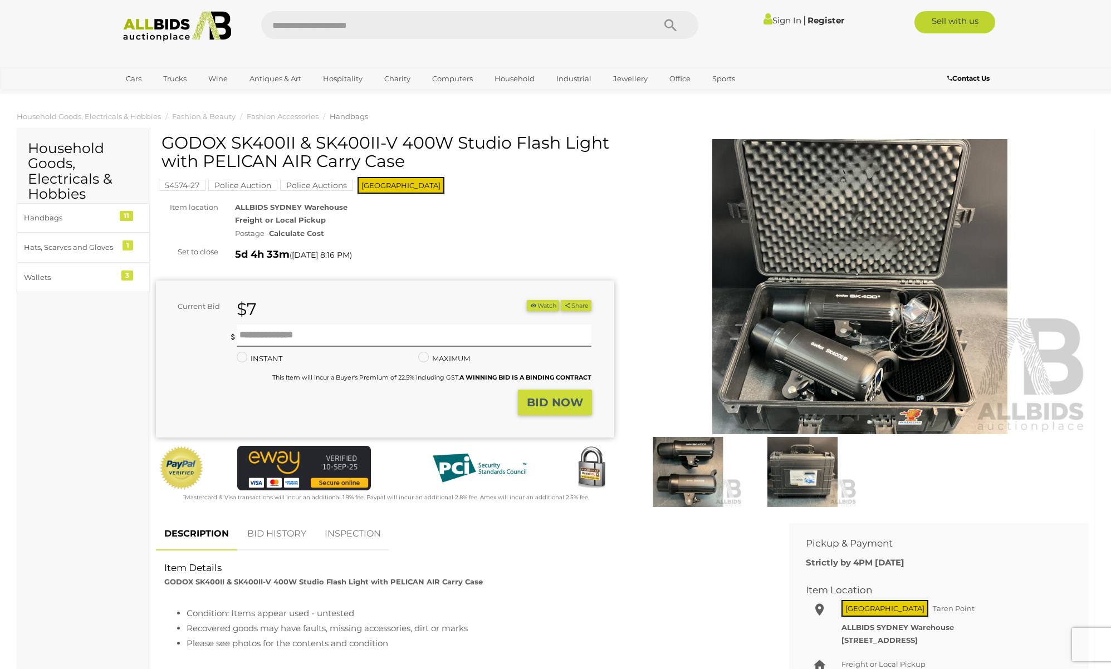
click at [449, 143] on h1 "GODOX SK400II & SK400II-V 400W Studio Flash Light with PELICAN AIR Carry Case" at bounding box center [386, 152] width 450 height 37
click at [416, 144] on h1 "GODOX SK400II & SK400II-V 400W Studio Flash Light with PELICAN AIR Carry Case" at bounding box center [386, 152] width 450 height 37
click at [285, 163] on h1 "GODOX SK400II & SK400II-V 400W Studio Flash Light with PELICAN AIR Carry Case" at bounding box center [386, 152] width 450 height 37
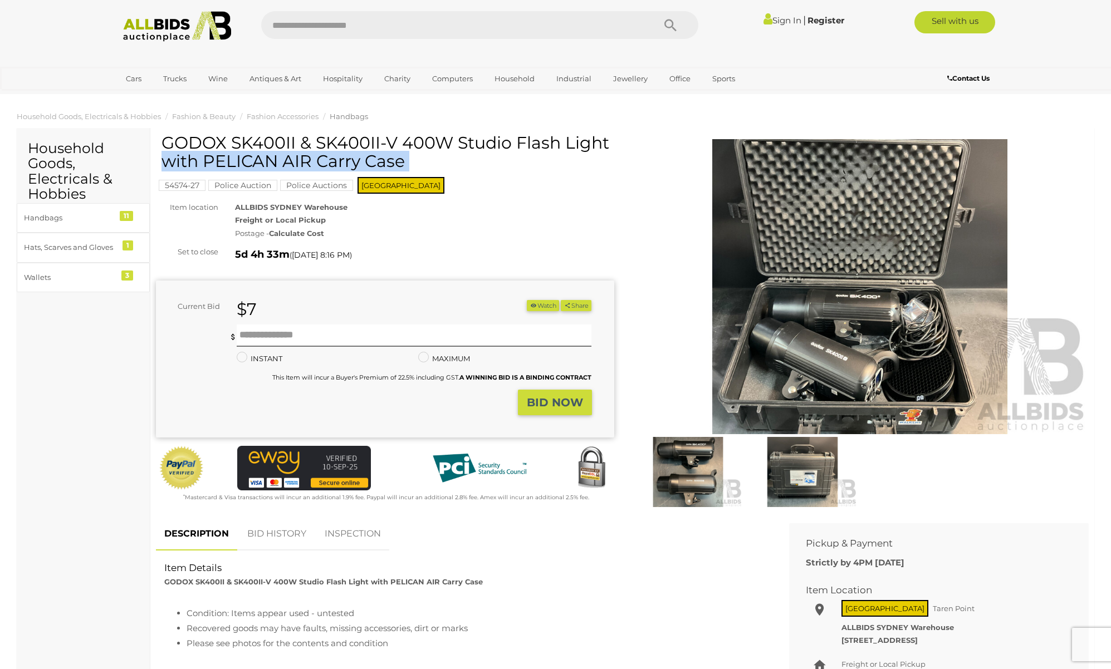
click at [261, 146] on h1 "GODOX SK400II & SK400II-V 400W Studio Flash Light with PELICAN AIR Carry Case" at bounding box center [386, 152] width 450 height 37
click at [313, 150] on h1 "GODOX SK400II & SK400II-V 400W Studio Flash Light with PELICAN AIR Carry Case" at bounding box center [386, 152] width 450 height 37
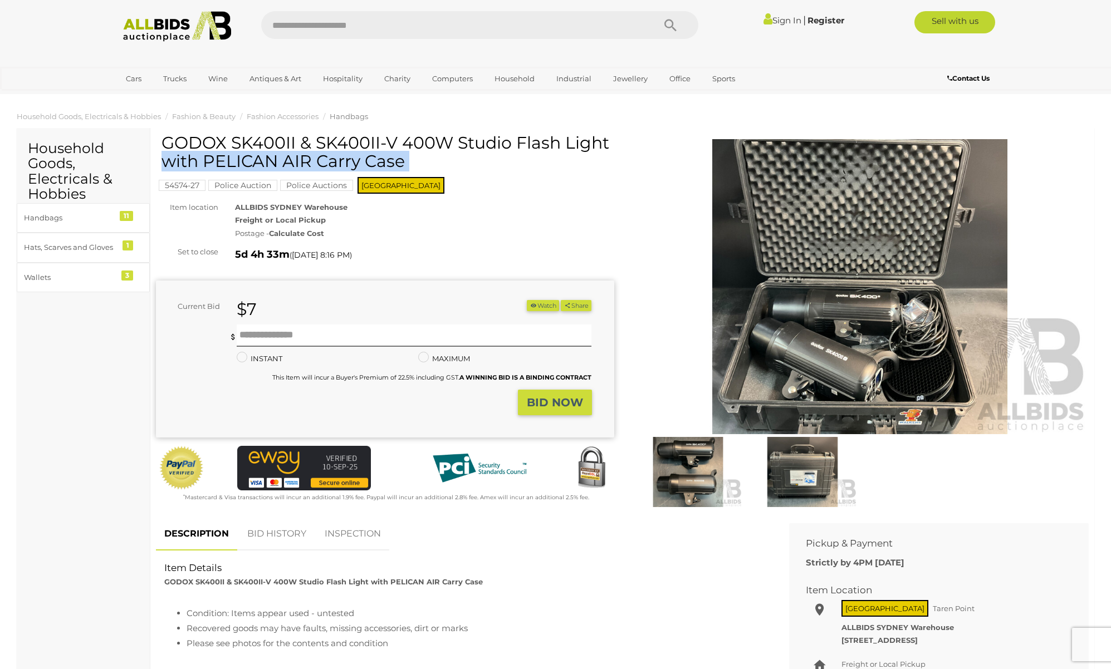
click at [313, 150] on h1 "GODOX SK400II & SK400II-V 400W Studio Flash Light with PELICAN AIR Carry Case" at bounding box center [386, 152] width 450 height 37
click at [252, 148] on h1 "GODOX SK400II & SK400II-V 400W Studio Flash Light with PELICAN AIR Carry Case" at bounding box center [386, 152] width 450 height 37
click at [285, 142] on h1 "GODOX SK400II & SK400II-V 400W Studio Flash Light with PELICAN AIR Carry Case" at bounding box center [386, 152] width 450 height 37
drag, startPoint x: 285, startPoint y: 142, endPoint x: 165, endPoint y: 141, distance: 120.3
click at [165, 141] on h1 "GODOX SK400II & SK400II-V 400W Studio Flash Light with PELICAN AIR Carry Case" at bounding box center [386, 152] width 450 height 37
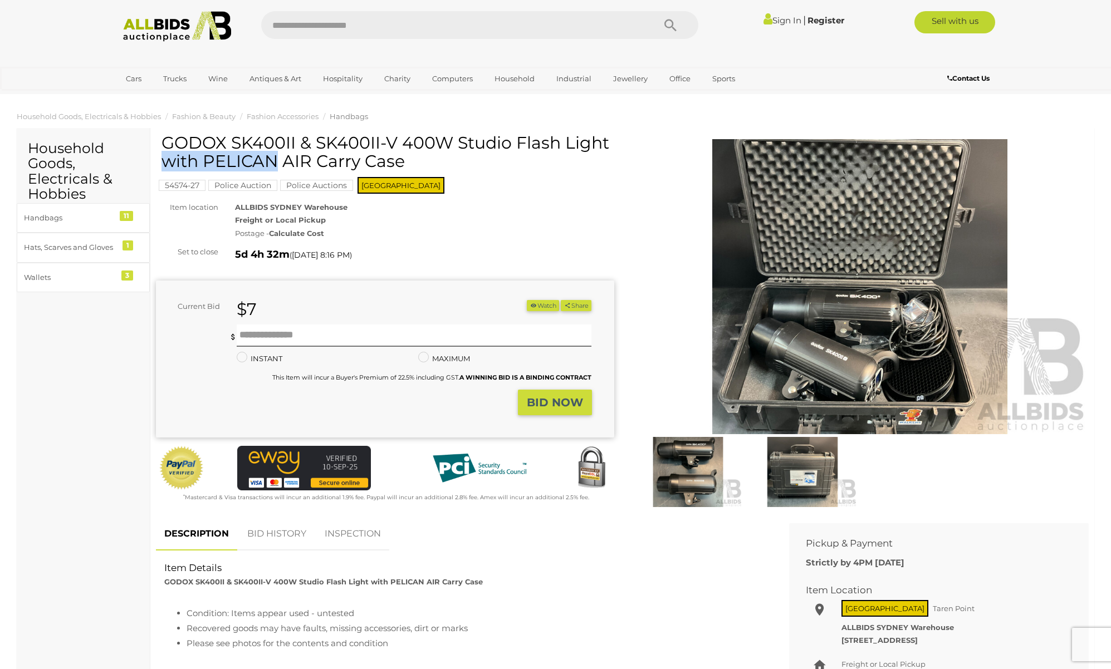
click at [780, 23] on link "Sign In" at bounding box center [782, 20] width 38 height 11
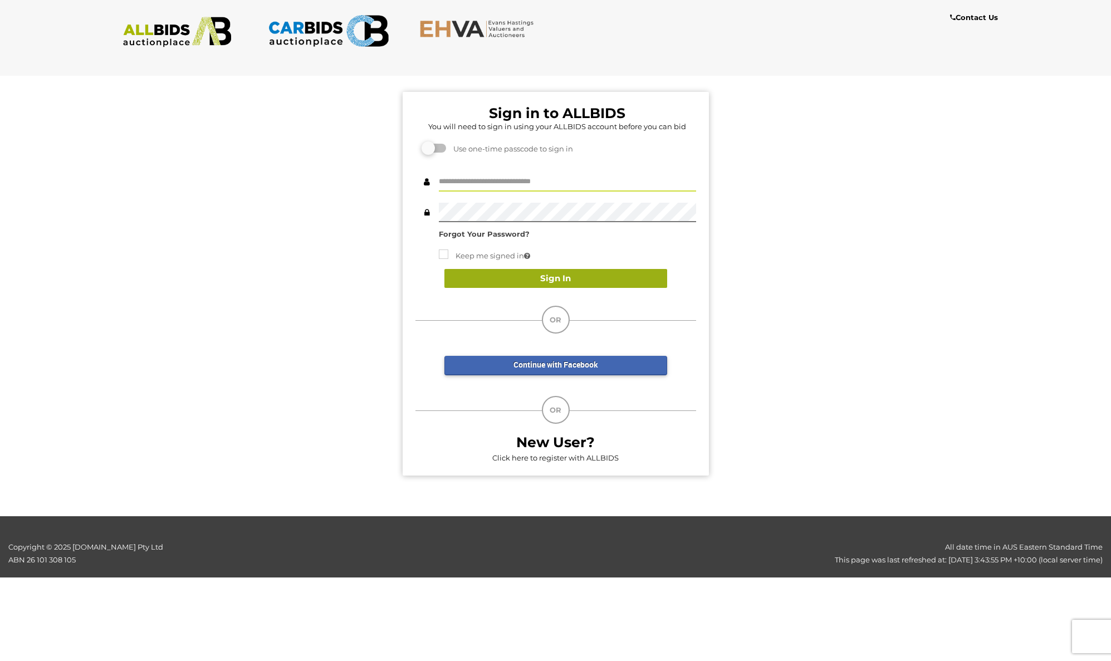
type input "******"
click at [546, 272] on button "Sign In" at bounding box center [555, 278] width 223 height 19
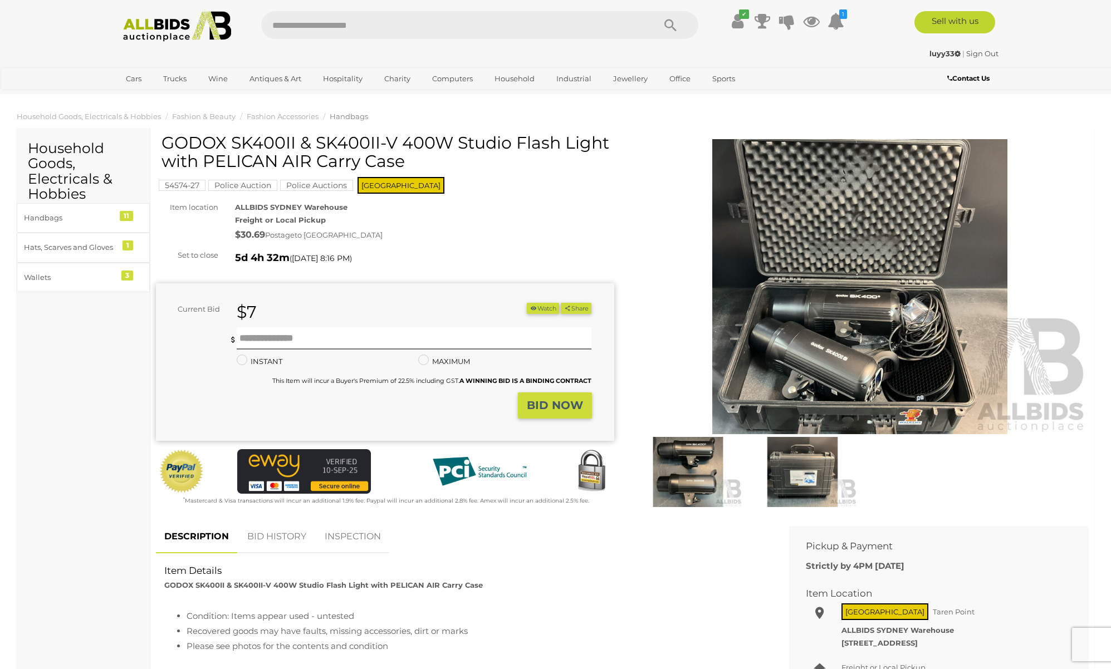
drag, startPoint x: 289, startPoint y: 236, endPoint x: 393, endPoint y: 237, distance: 103.6
click at [393, 237] on div "$30.69 Postage to ST LEONARDS, NSW, 2065" at bounding box center [424, 235] width 379 height 16
click at [383, 237] on span "to ST LEONARDS, NSW, 2065" at bounding box center [339, 235] width 88 height 9
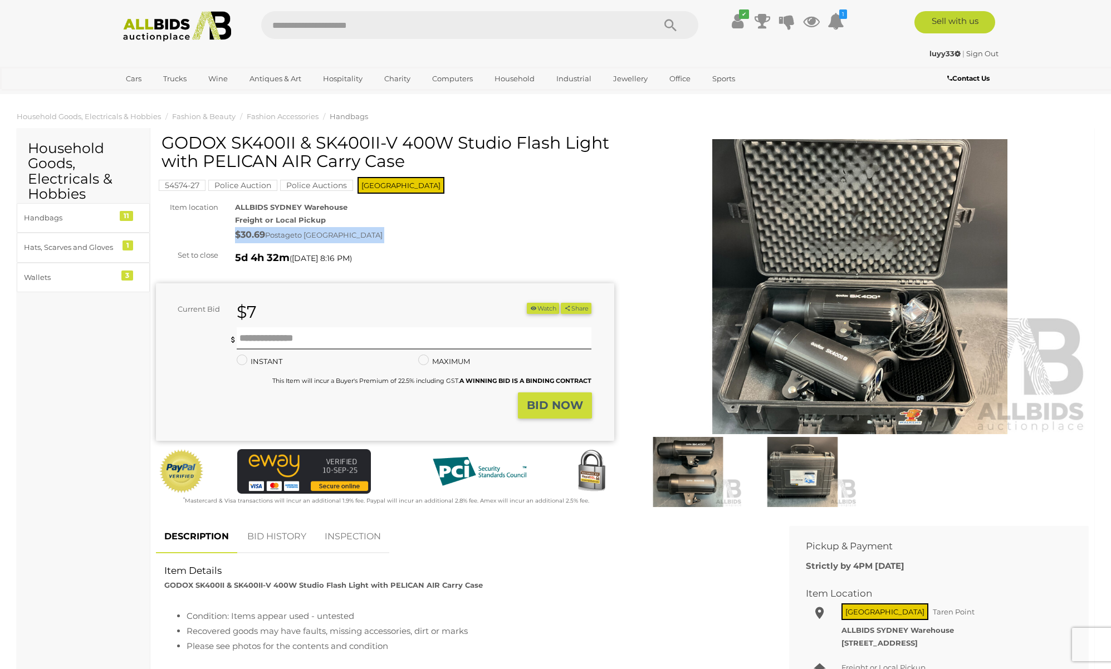
click at [359, 236] on span "to ST LEONARDS, NSW, 2065" at bounding box center [339, 235] width 88 height 9
click at [324, 236] on span "to ST LEONARDS, NSW, 2065" at bounding box center [339, 235] width 88 height 9
click at [323, 236] on span "to ST LEONARDS, NSW, 2065" at bounding box center [339, 235] width 88 height 9
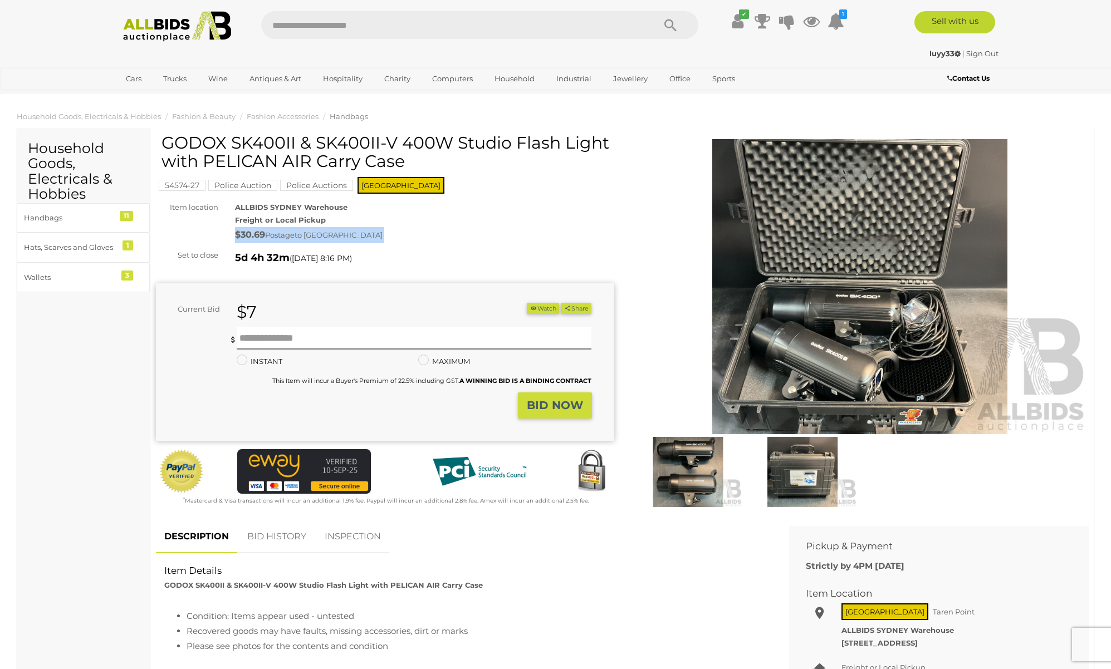
click at [323, 236] on span "to ST LEONARDS, NSW, 2065" at bounding box center [339, 235] width 88 height 9
click at [308, 237] on span "to ST LEONARDS, NSW, 2065" at bounding box center [339, 235] width 88 height 9
click at [307, 237] on span "to [GEOGRAPHIC_DATA]" at bounding box center [339, 235] width 88 height 9
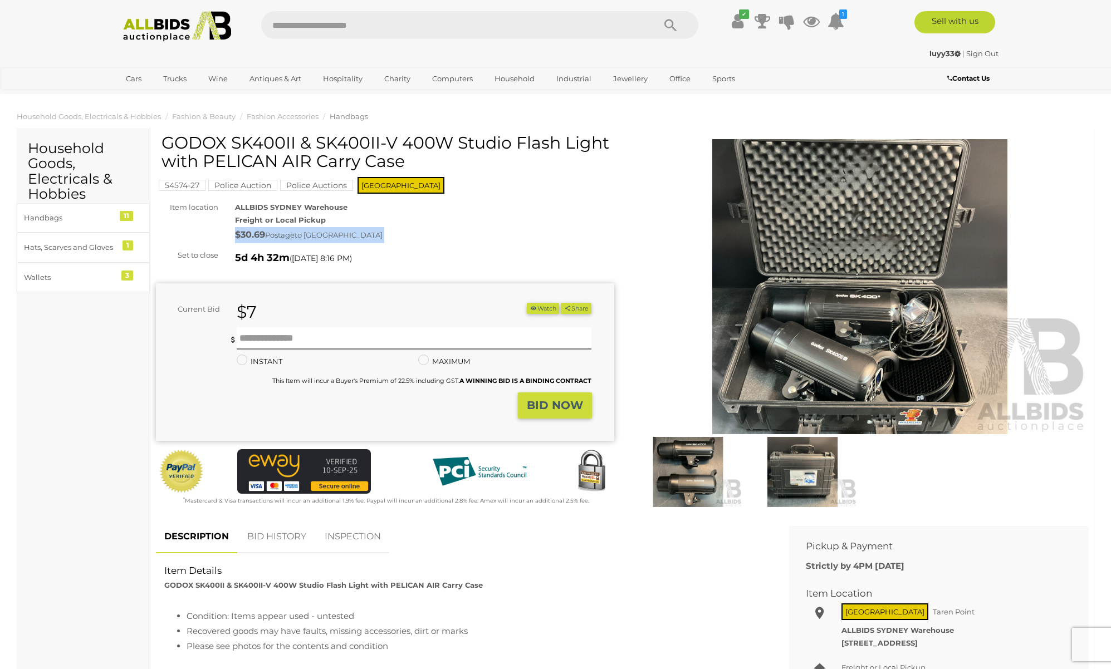
click at [380, 238] on span "to [GEOGRAPHIC_DATA]" at bounding box center [339, 235] width 88 height 9
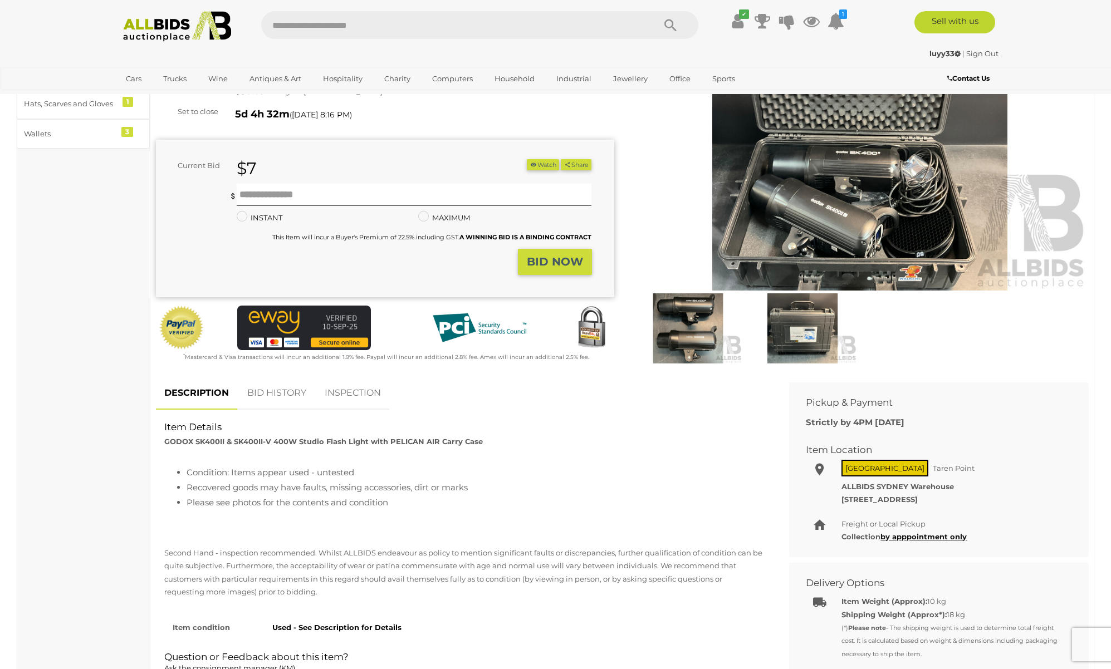
scroll to position [201, 0]
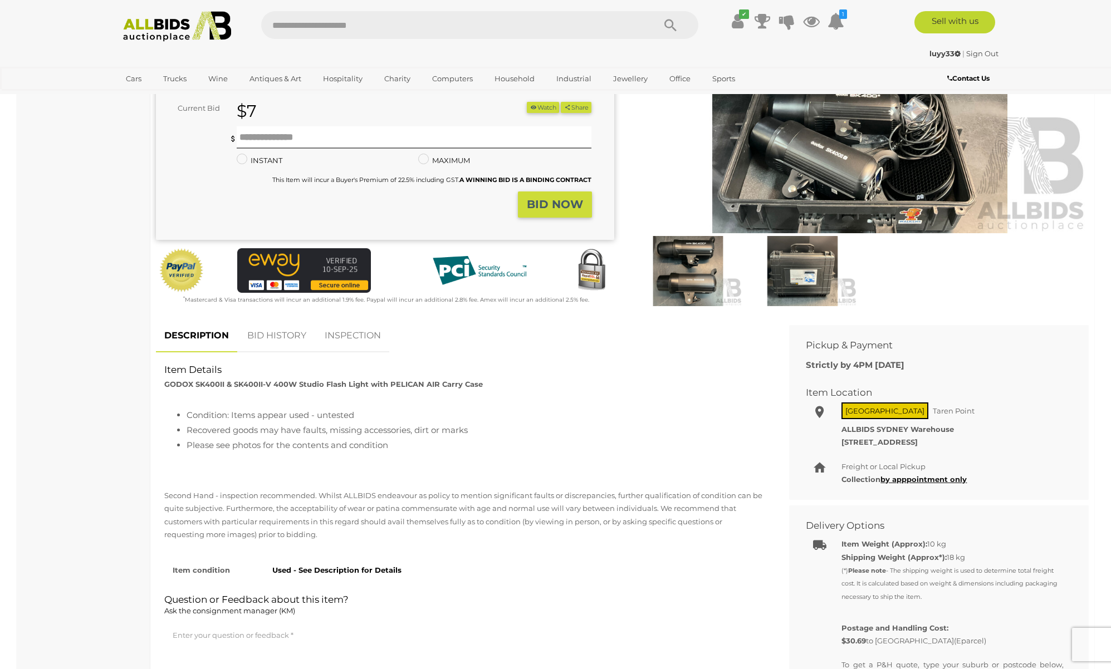
click at [536, 102] on button "Watch" at bounding box center [543, 108] width 32 height 12
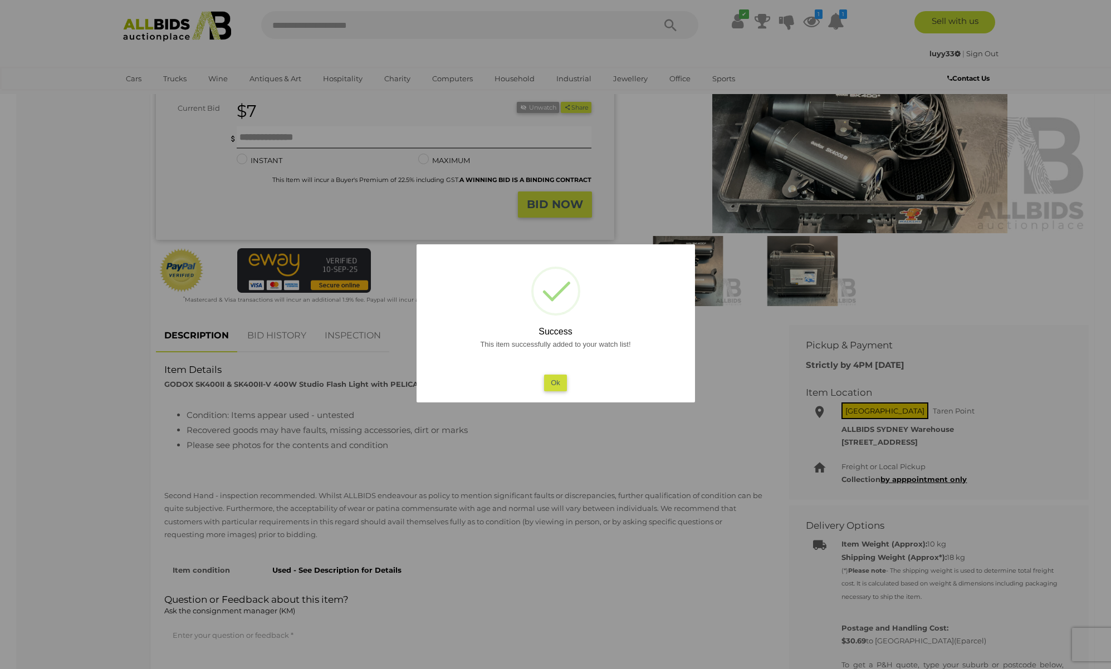
click at [549, 385] on button "Ok" at bounding box center [555, 383] width 23 height 16
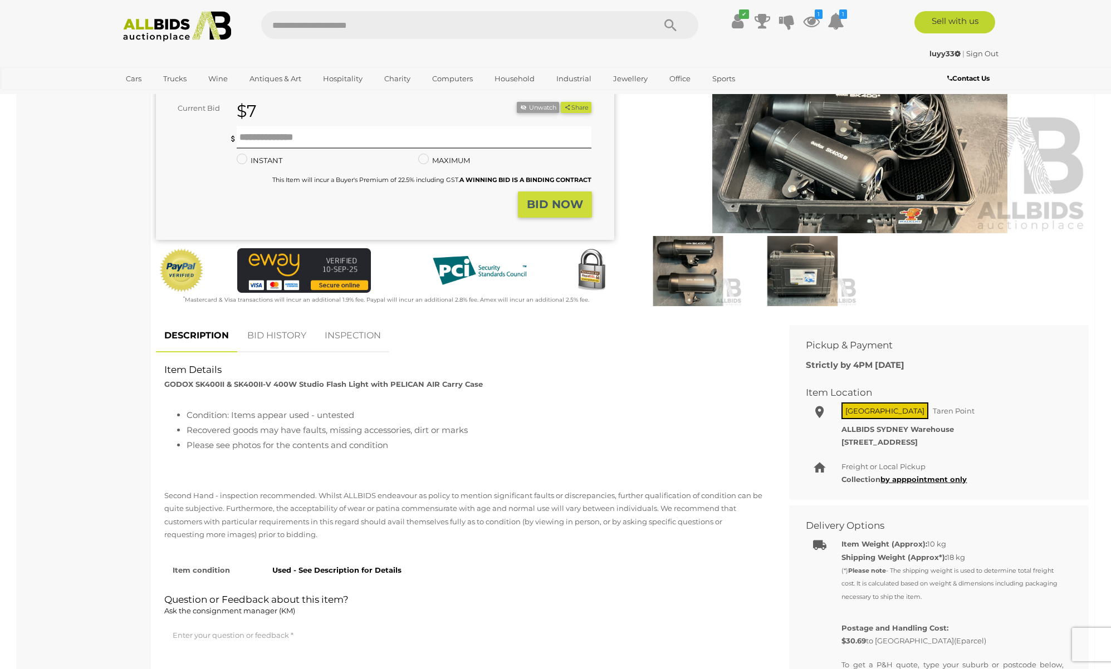
click at [584, 399] on div "Condition: Items appear used - untested Recovered goods may have faults, missin…" at bounding box center [464, 439] width 616 height 87
click at [440, 431] on li "Recovered goods may have faults, missing accessories, dirt or marks" at bounding box center [475, 430] width 577 height 15
click at [425, 432] on li "Recovered goods may have faults, missing accessories, dirt or marks" at bounding box center [475, 430] width 577 height 15
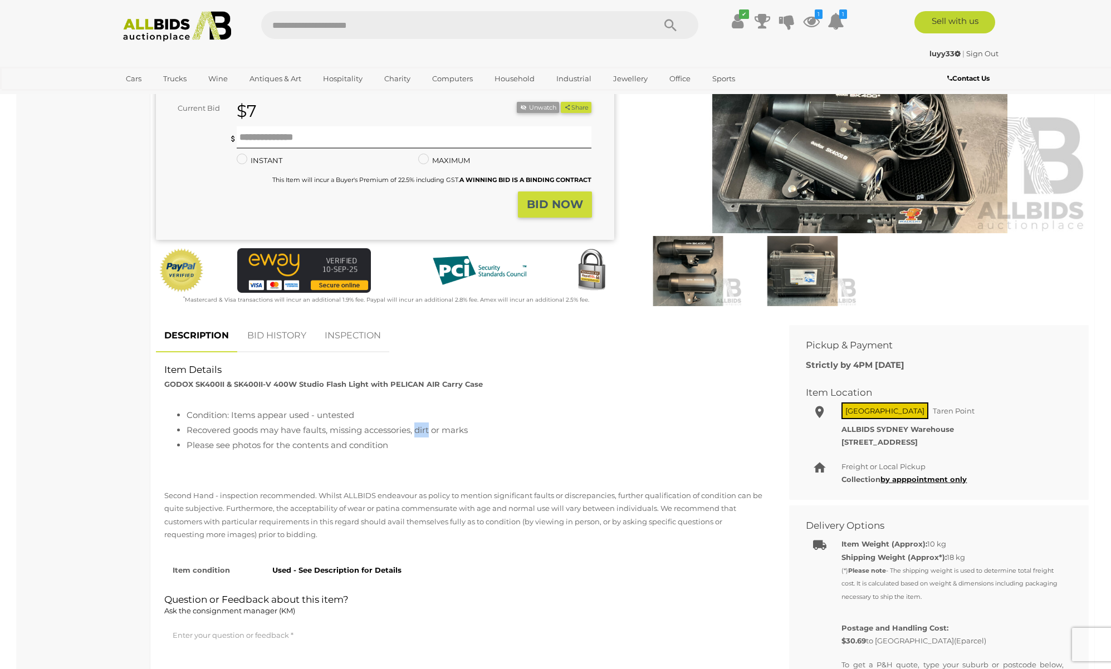
click at [426, 432] on li "Recovered goods may have faults, missing accessories, dirt or marks" at bounding box center [475, 430] width 577 height 15
click at [425, 432] on li "Recovered goods may have faults, missing accessories, dirt or marks" at bounding box center [475, 430] width 577 height 15
click at [460, 429] on li "Recovered goods may have faults, missing accessories, dirt or marks" at bounding box center [475, 430] width 577 height 15
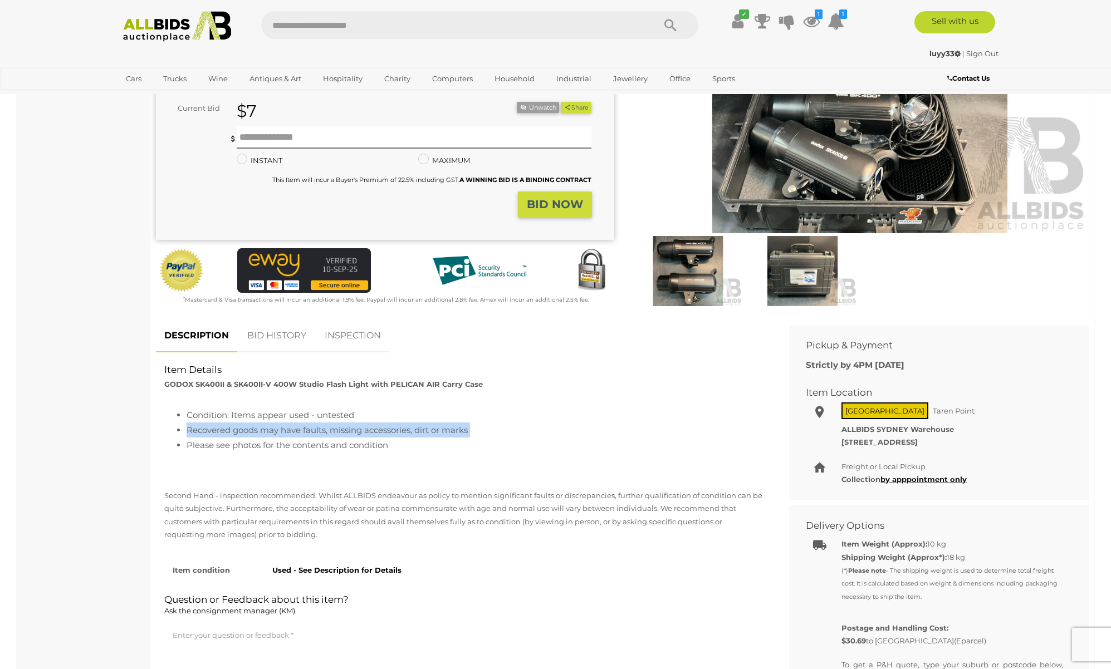
click at [434, 430] on li "Recovered goods may have faults, missing accessories, dirt or marks" at bounding box center [475, 430] width 577 height 15
click at [423, 430] on li "Recovered goods may have faults, missing accessories, dirt or marks" at bounding box center [475, 430] width 577 height 15
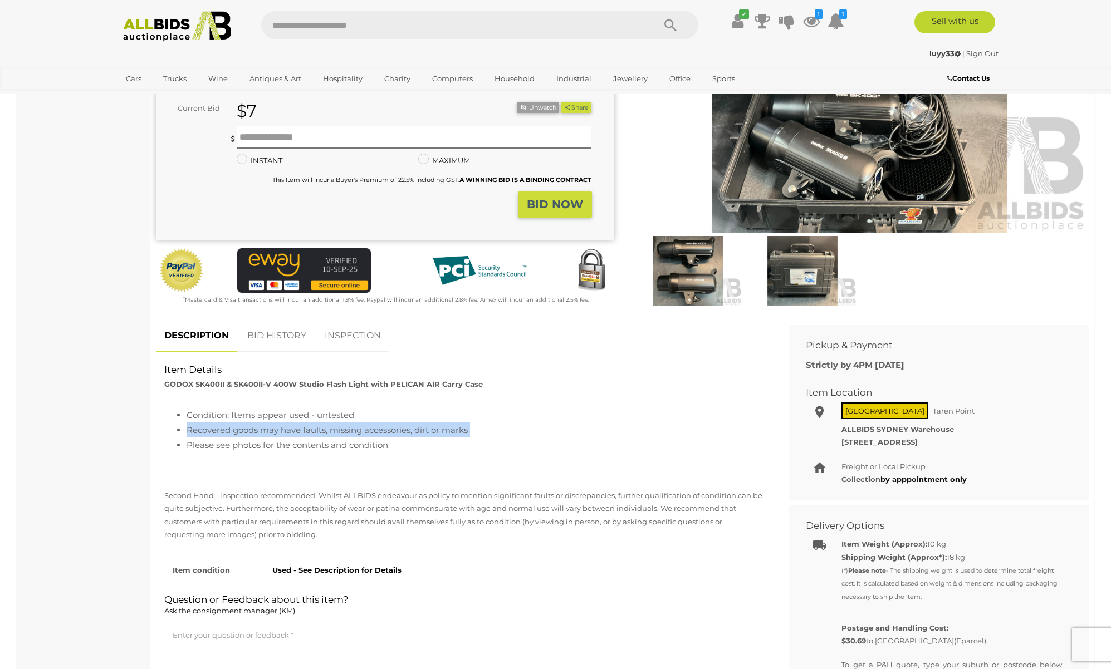
click at [423, 430] on li "Recovered goods may have faults, missing accessories, dirt or marks" at bounding box center [475, 430] width 577 height 15
click at [463, 430] on li "Recovered goods may have faults, missing accessories, dirt or marks" at bounding box center [475, 430] width 577 height 15
click at [497, 430] on li "Recovered goods may have faults, missing accessories, dirt or marks" at bounding box center [475, 430] width 577 height 15
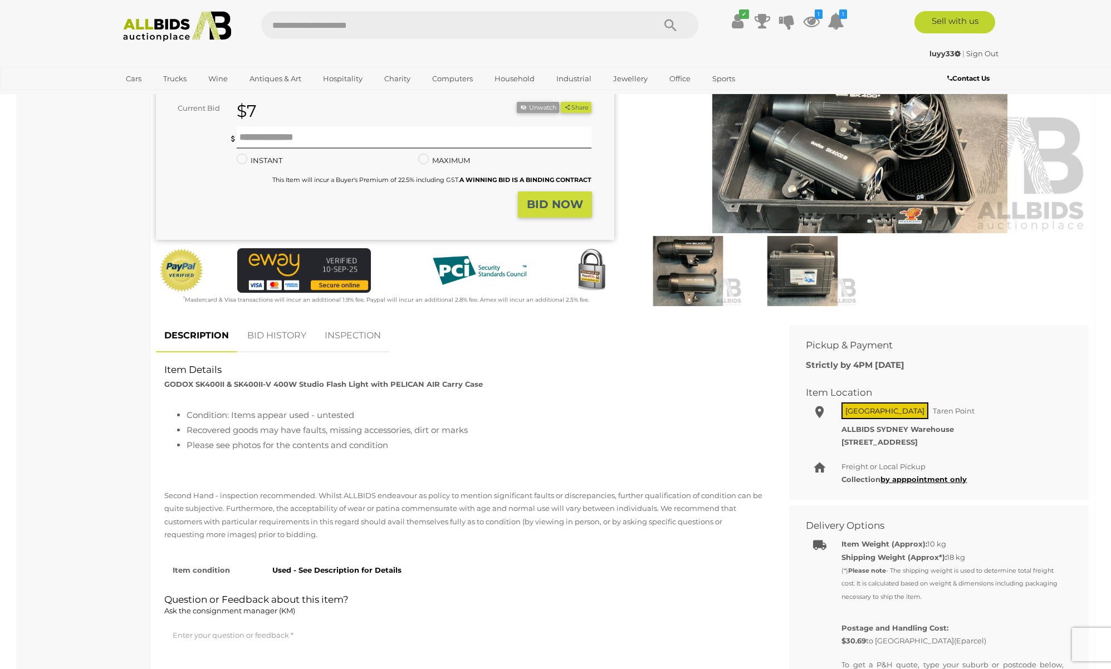
click at [513, 493] on p "Second Hand - inspection recommended. Whilst ALLBIDS endeavour as policy to men…" at bounding box center [464, 515] width 600 height 52
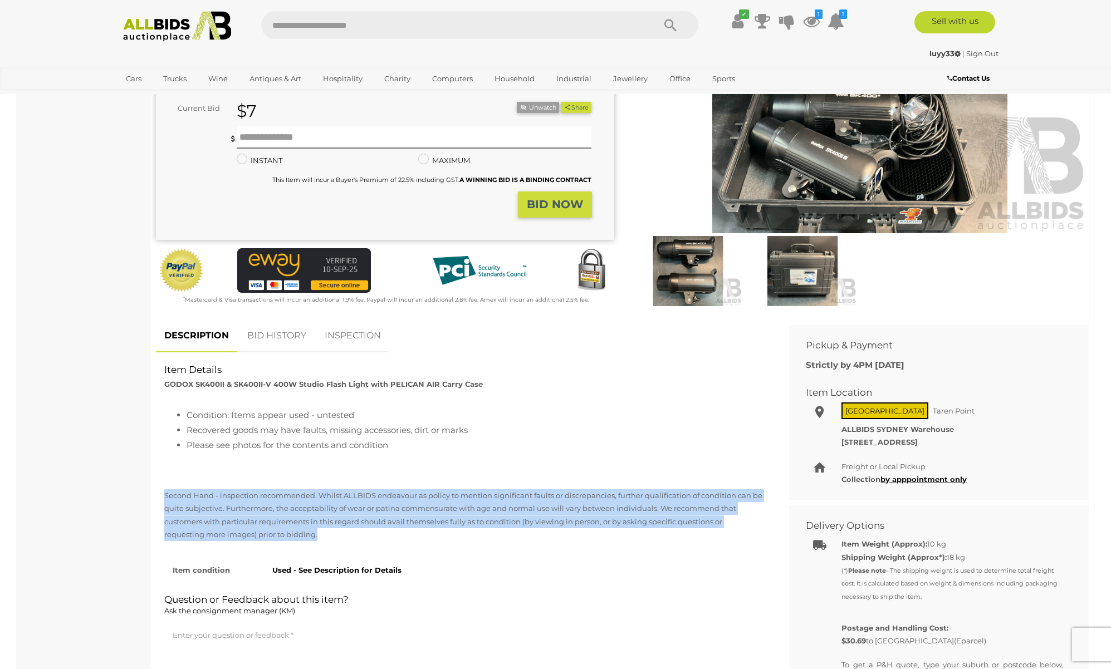
click at [513, 493] on p "Second Hand - inspection recommended. Whilst ALLBIDS endeavour as policy to men…" at bounding box center [464, 515] width 600 height 52
click at [509, 499] on p "Second Hand - inspection recommended. Whilst ALLBIDS endeavour as policy to men…" at bounding box center [464, 515] width 600 height 52
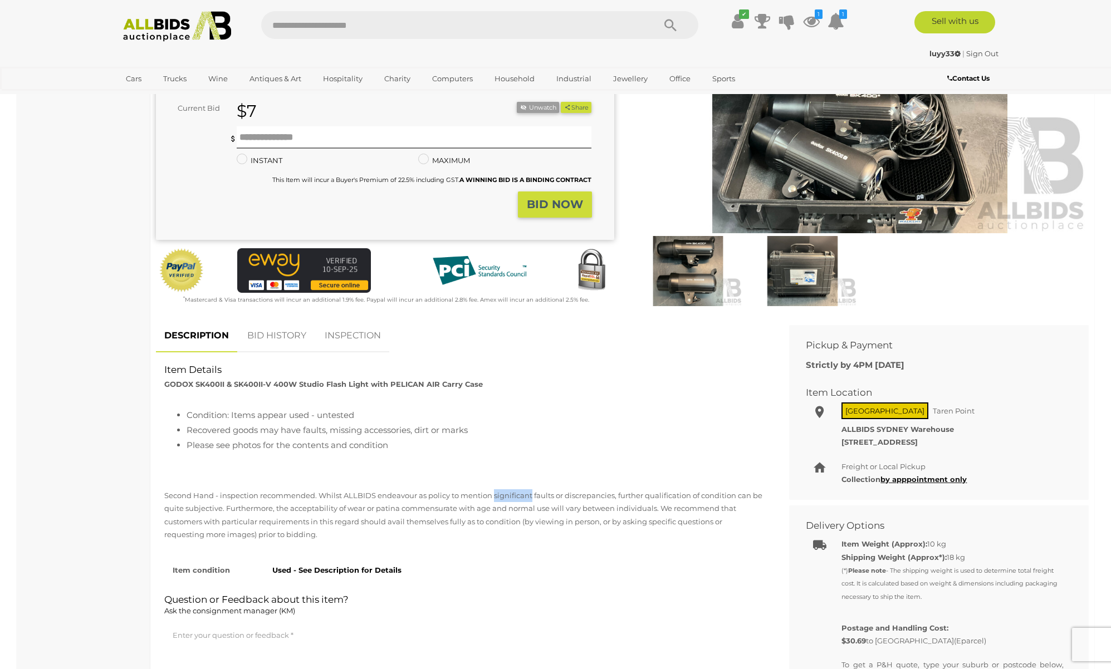
click at [508, 498] on p "Second Hand - inspection recommended. Whilst ALLBIDS endeavour as policy to men…" at bounding box center [464, 515] width 600 height 52
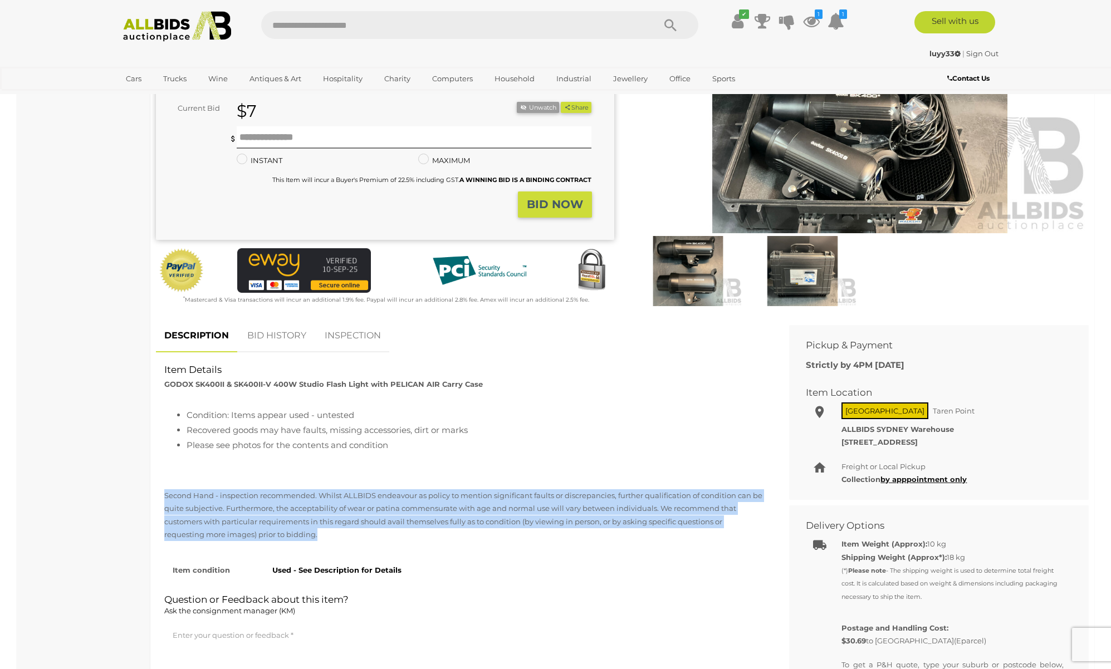
click at [508, 498] on p "Second Hand - inspection recommended. Whilst ALLBIDS endeavour as policy to men…" at bounding box center [464, 515] width 600 height 52
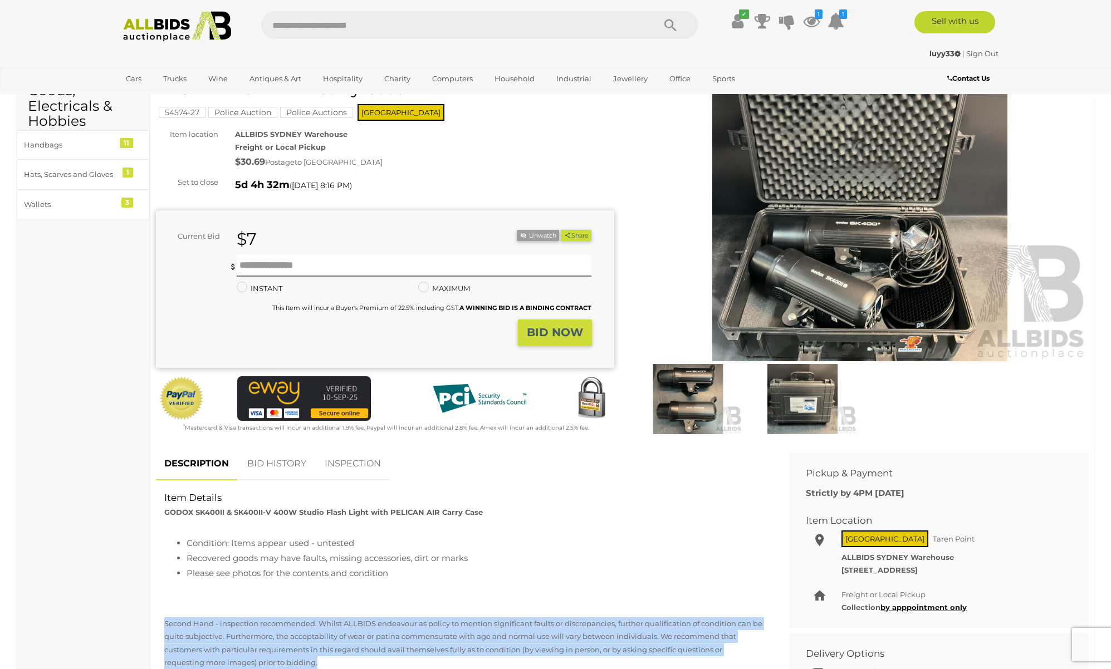
scroll to position [0, 0]
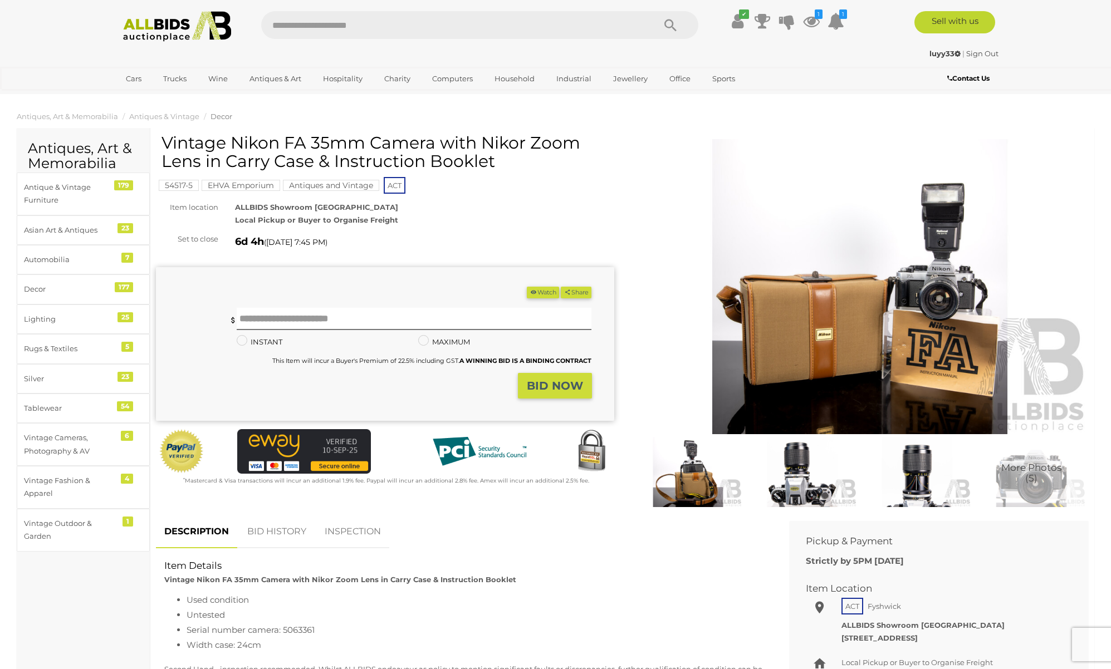
click at [536, 291] on button "Watch" at bounding box center [543, 293] width 32 height 12
click at [536, 253] on div "Vintage Nikon FA 35mm Camera with Nikor Zoom Lens in Carry Case & Instruction B…" at bounding box center [385, 311] width 458 height 354
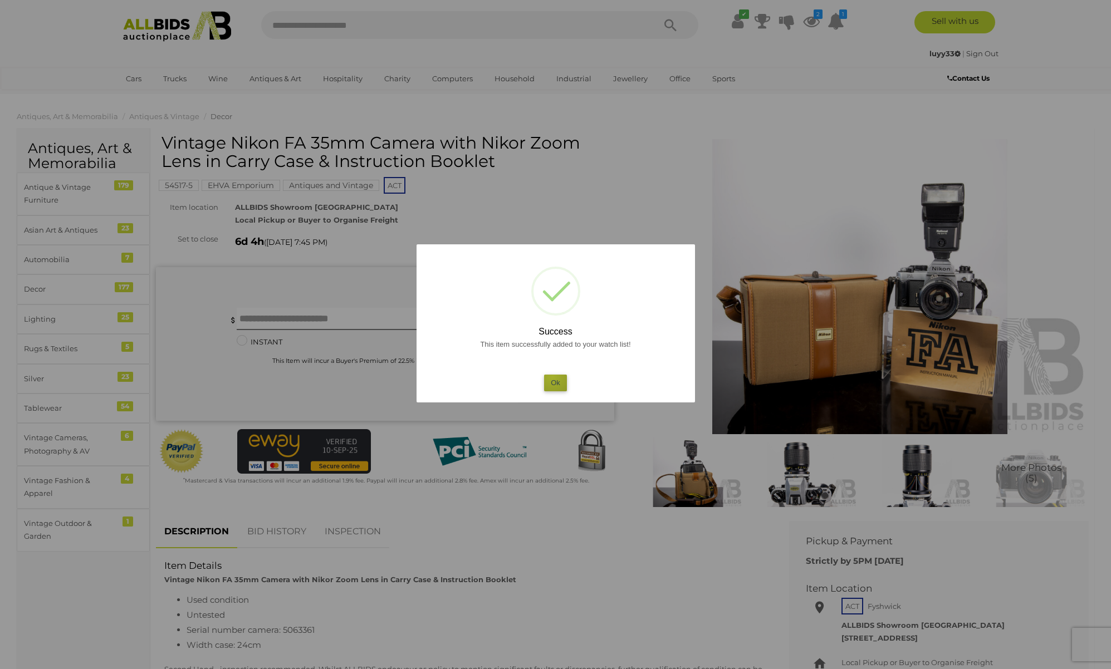
click at [552, 377] on button "Ok" at bounding box center [555, 383] width 23 height 16
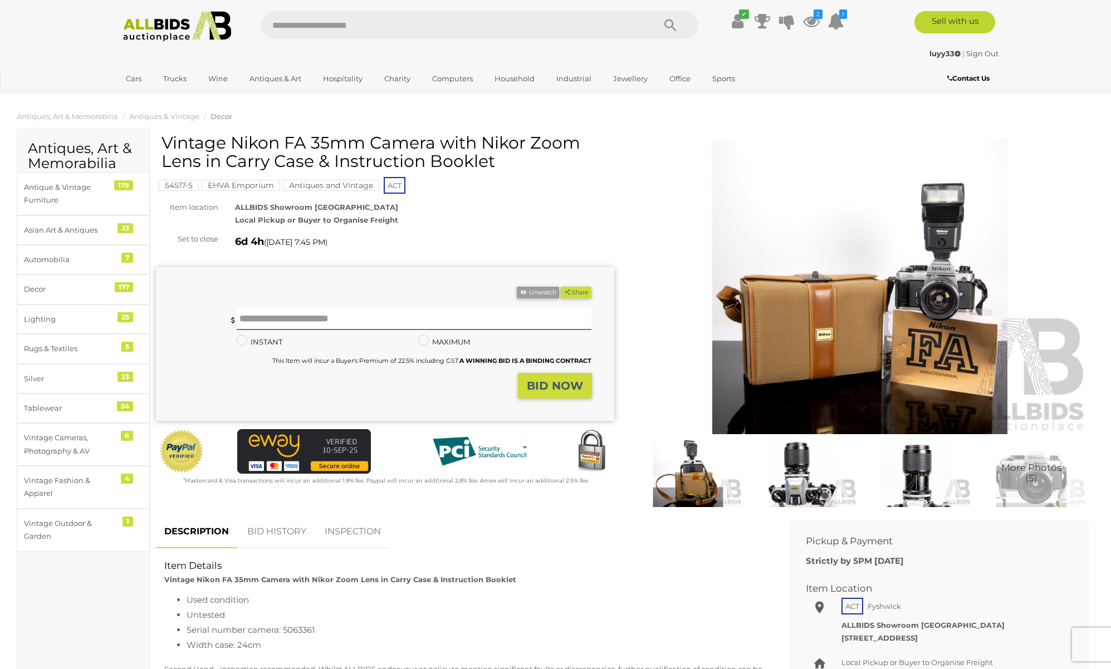
click at [652, 199] on img at bounding box center [860, 286] width 458 height 295
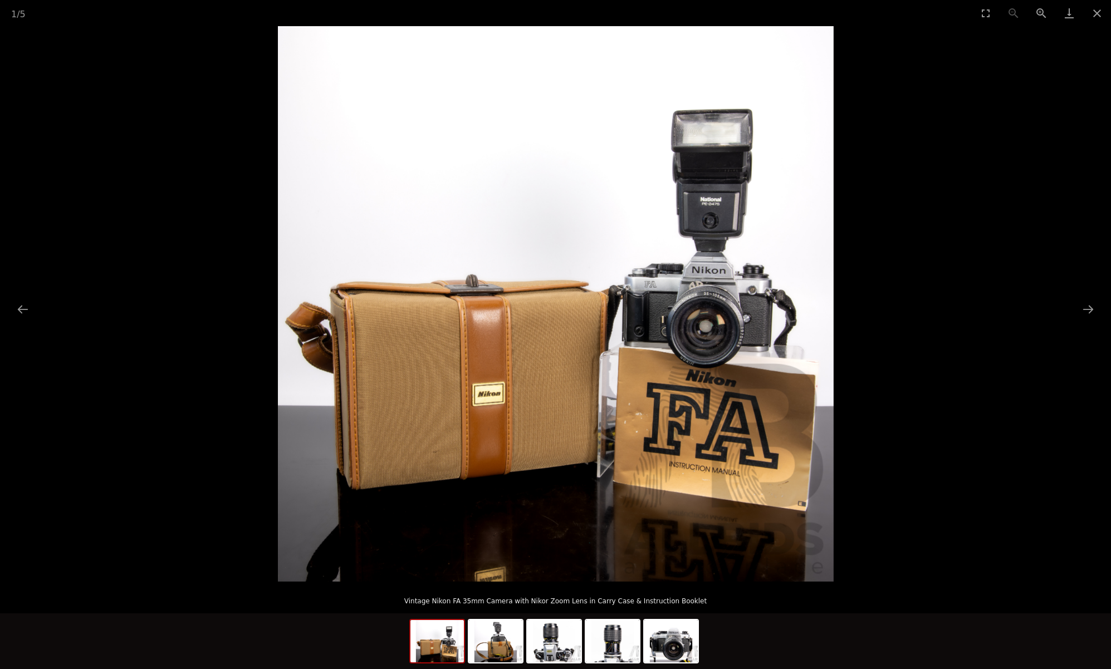
click at [923, 67] on picture at bounding box center [555, 304] width 1111 height 556
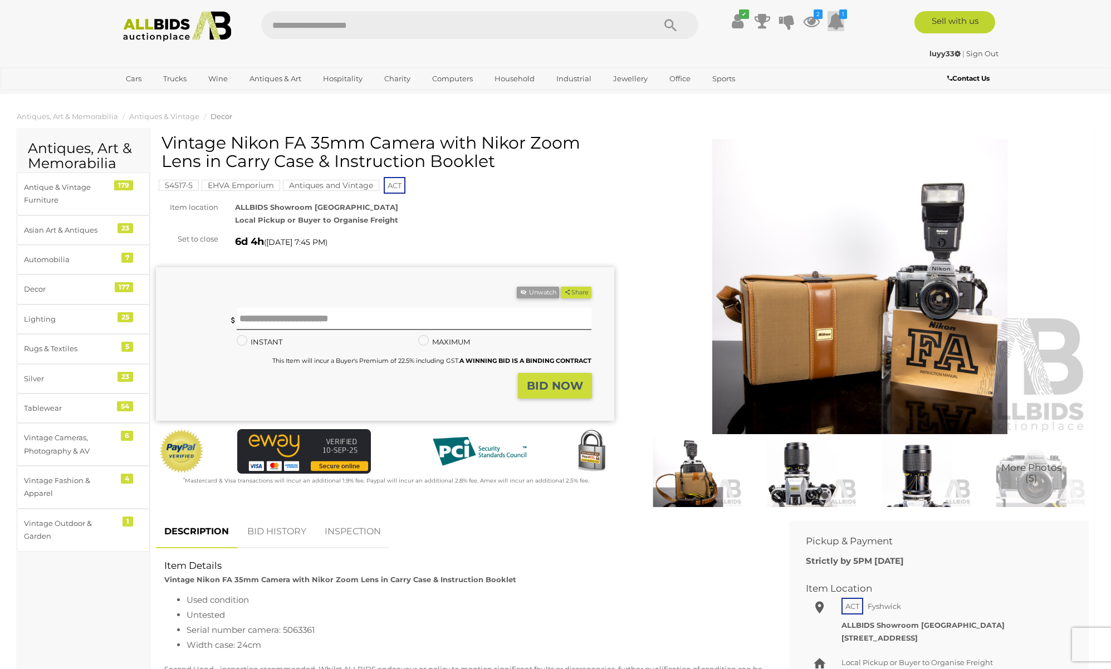
click at [840, 27] on icon at bounding box center [836, 21] width 17 height 20
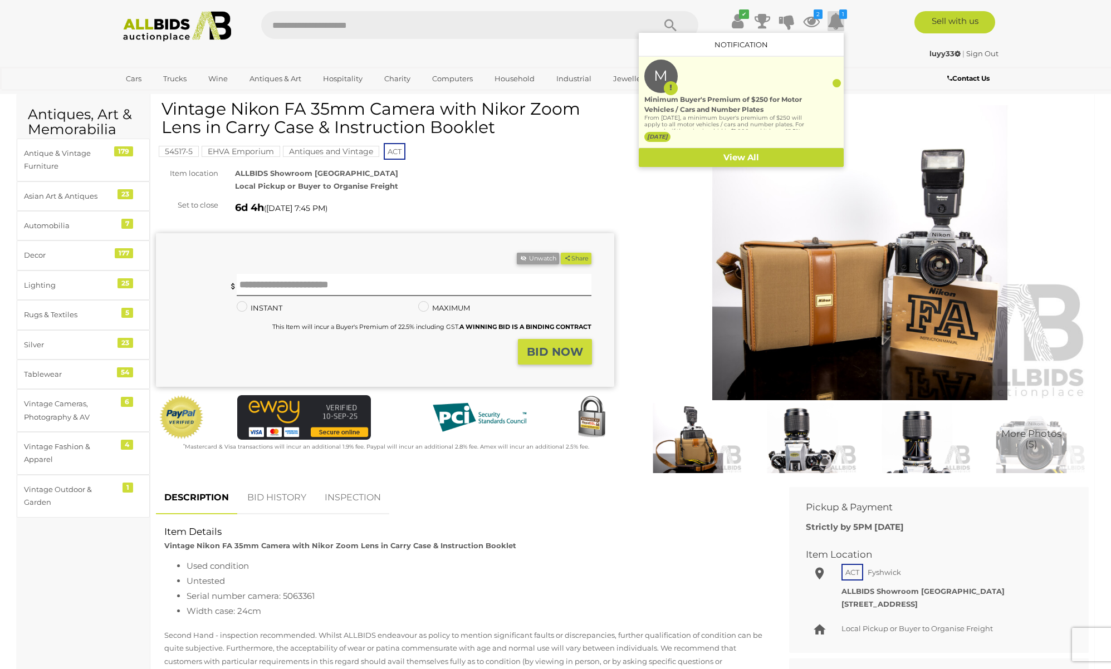
scroll to position [87, 0]
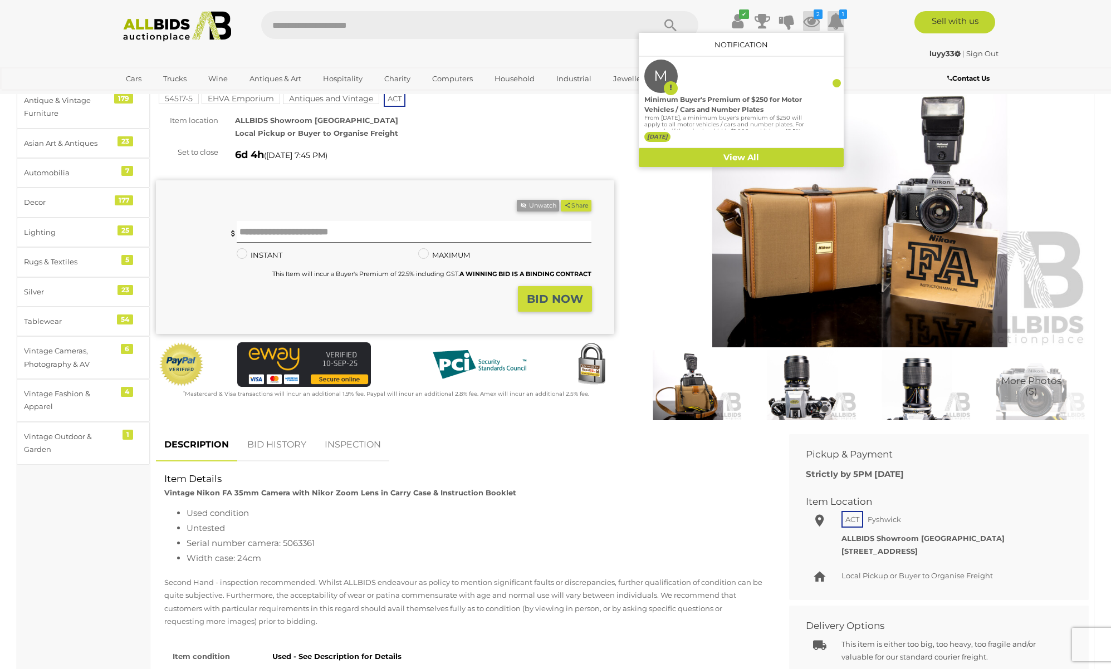
click at [812, 16] on icon at bounding box center [811, 21] width 17 height 20
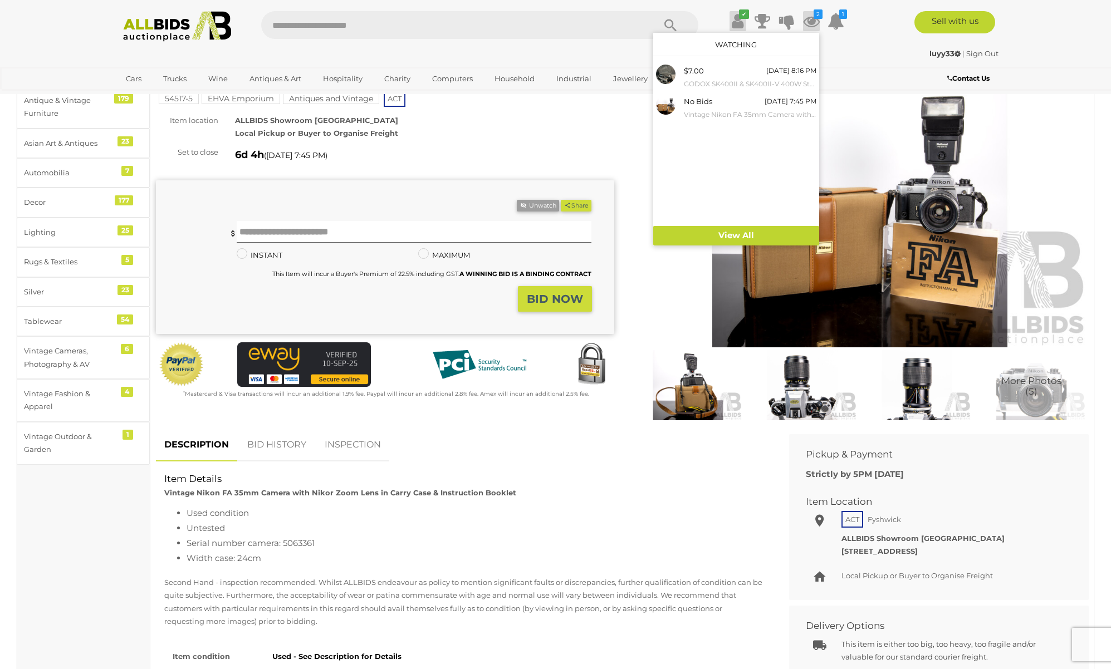
click at [737, 19] on icon at bounding box center [738, 21] width 12 height 20
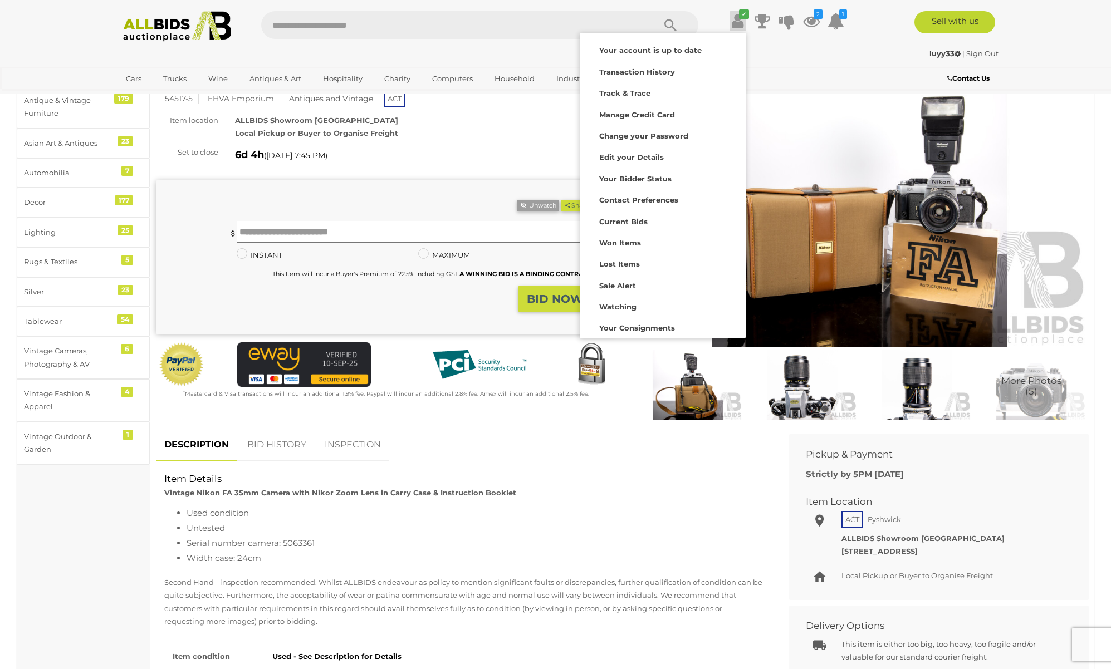
click at [491, 155] on div "6d 4h ( Wednesday 7:45 PM )" at bounding box center [424, 155] width 379 height 18
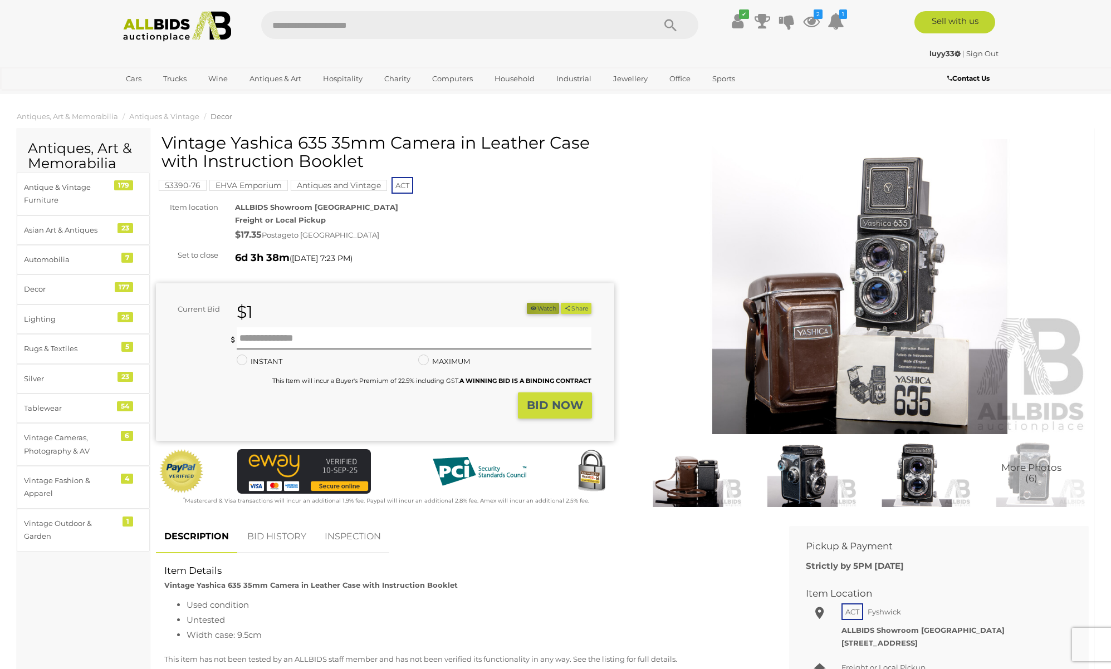
click at [541, 309] on button "Watch" at bounding box center [543, 309] width 32 height 12
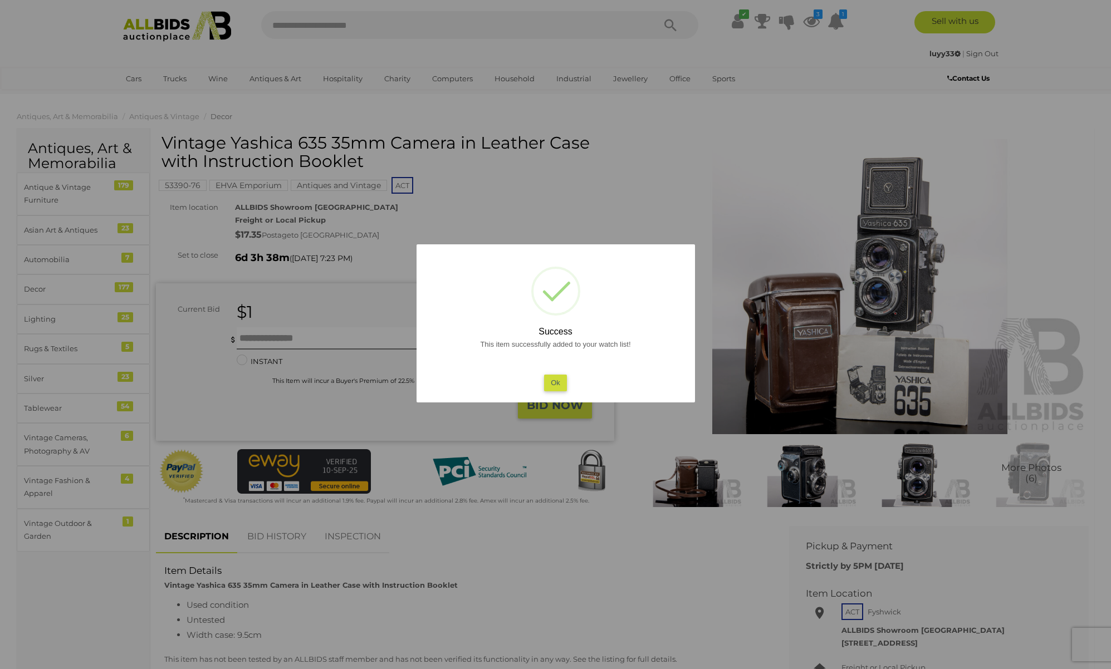
click at [554, 383] on button "Ok" at bounding box center [555, 383] width 23 height 16
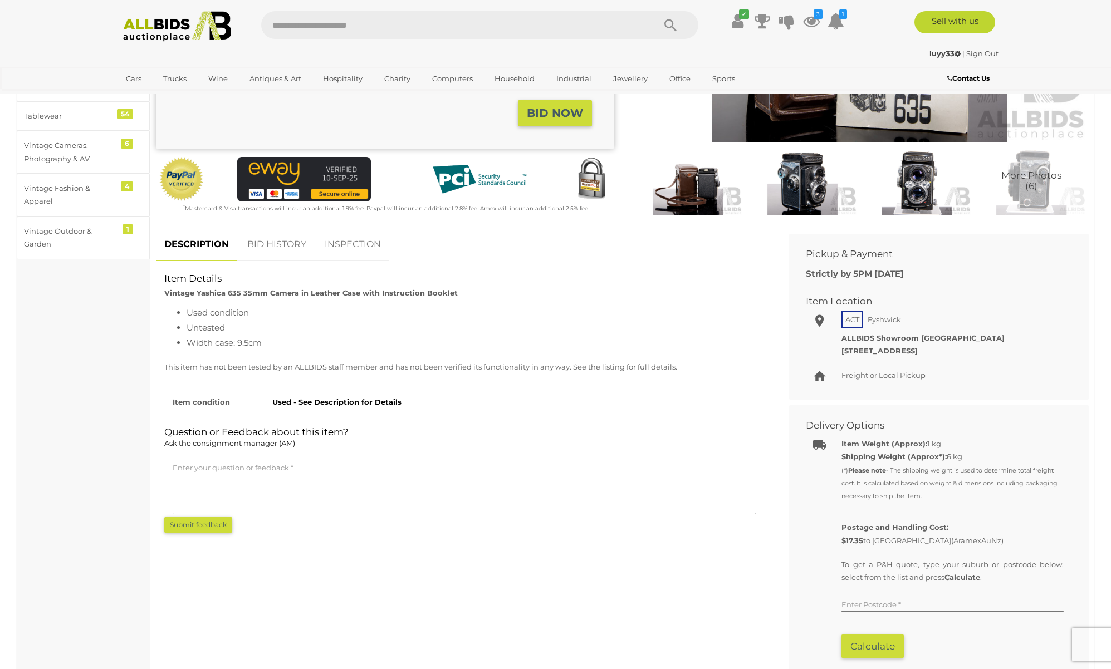
scroll to position [100, 0]
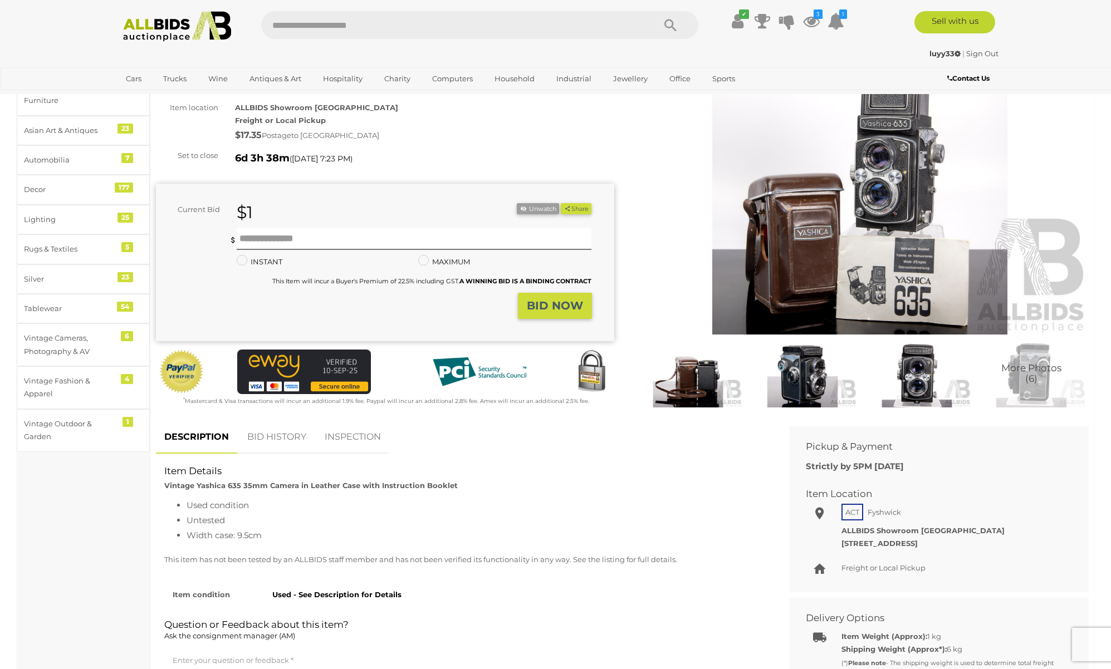
click at [800, 378] on img at bounding box center [802, 372] width 109 height 70
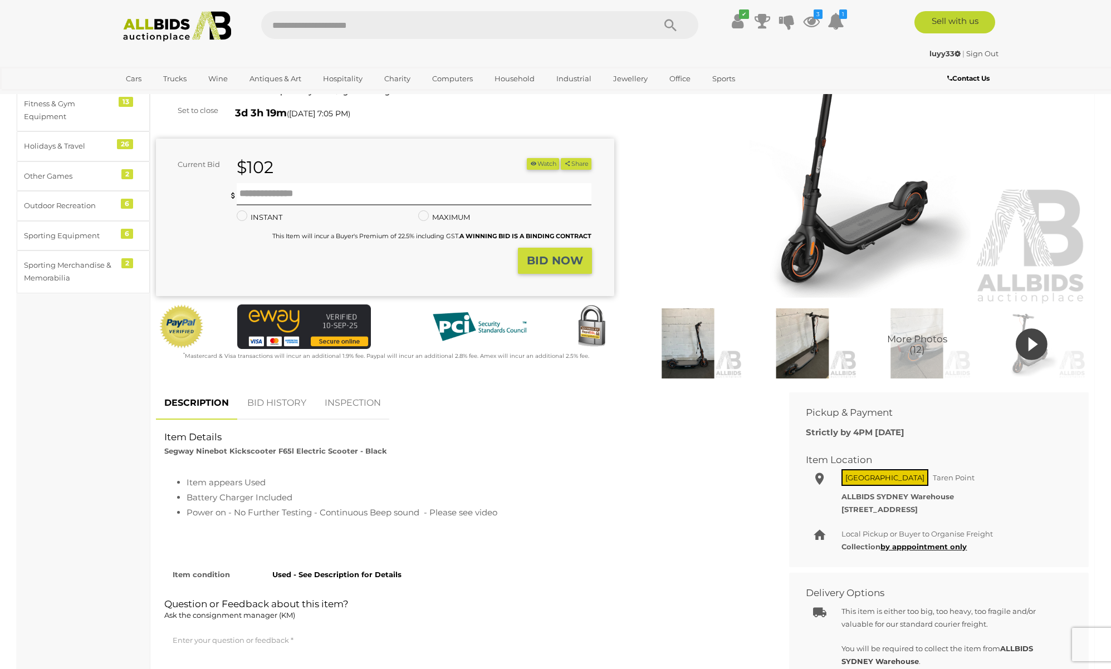
scroll to position [243, 0]
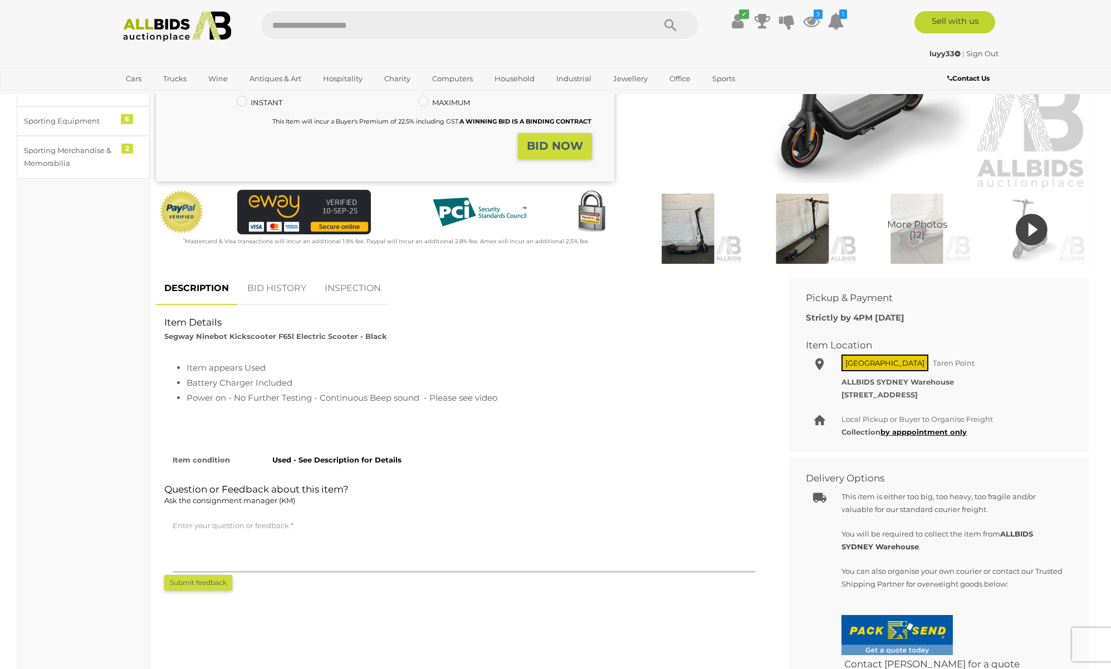
click at [226, 386] on li "Battery Charger Included" at bounding box center [475, 382] width 577 height 15
click at [236, 407] on div "Item appears Used Battery Charger Included Power on - No Further Testing - Cont…" at bounding box center [464, 395] width 600 height 71
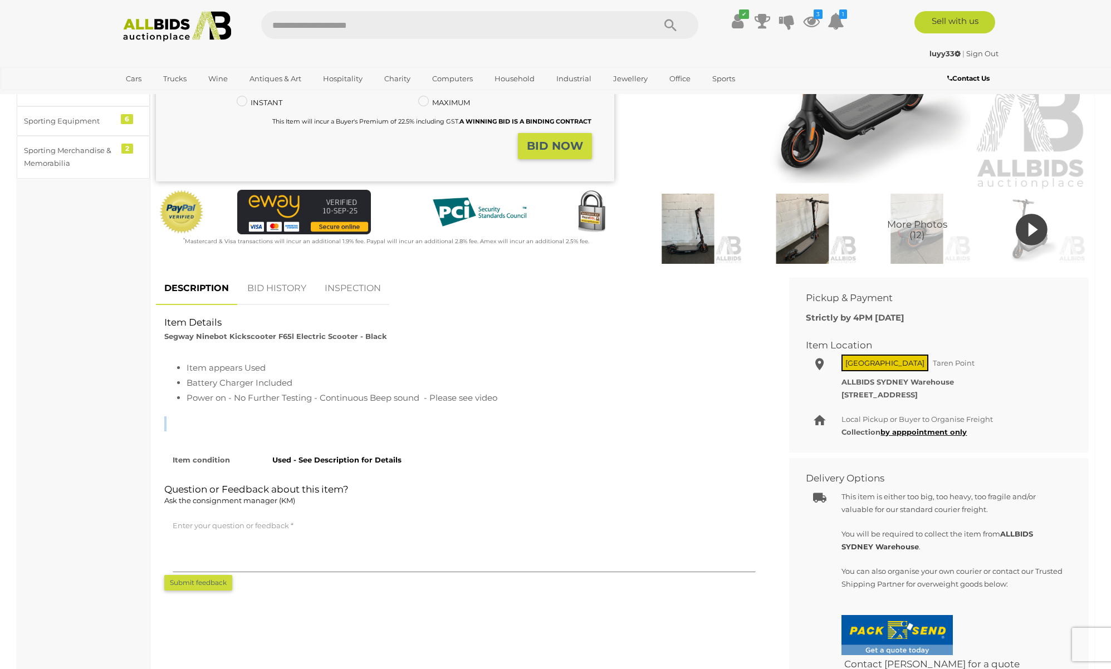
click at [236, 407] on div "Item appears Used Battery Charger Included Power on - No Further Testing - Cont…" at bounding box center [464, 395] width 600 height 71
click at [238, 400] on li "Power on - No Further Testing - Continuous Beep sound - Please see video" at bounding box center [475, 397] width 577 height 15
click at [307, 395] on li "Power on - No Further Testing - Continuous Beep sound - Please see video" at bounding box center [475, 397] width 577 height 15
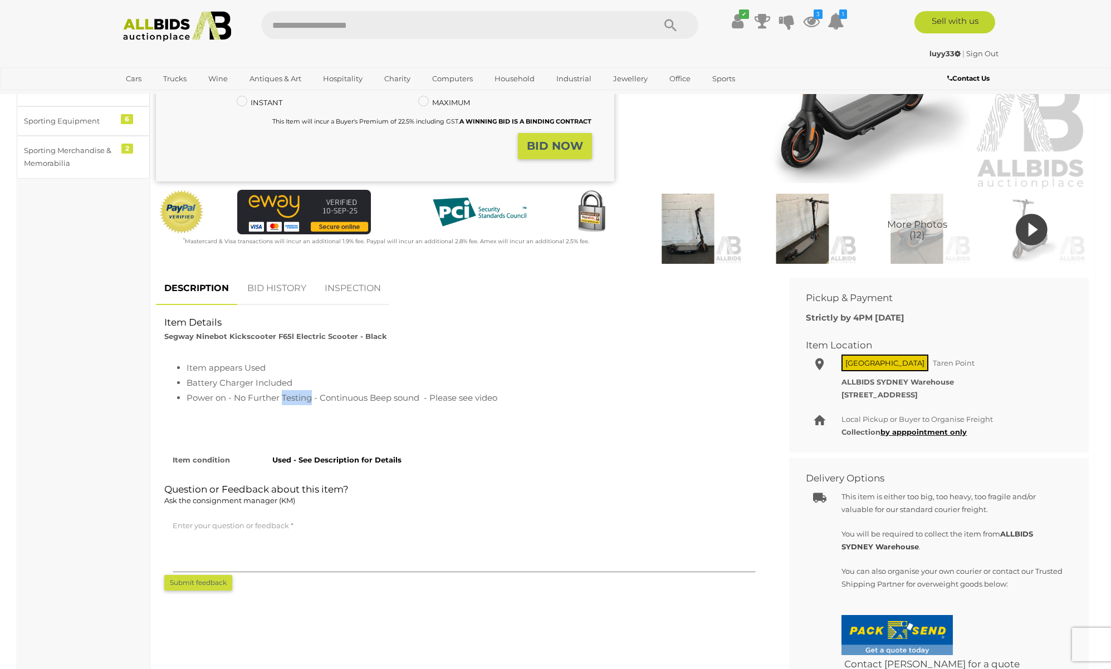
click at [307, 395] on li "Power on - No Further Testing - Continuous Beep sound - Please see video" at bounding box center [475, 397] width 577 height 15
click at [361, 398] on li "Power on - No Further Testing - Continuous Beep sound - Please see video" at bounding box center [475, 397] width 577 height 15
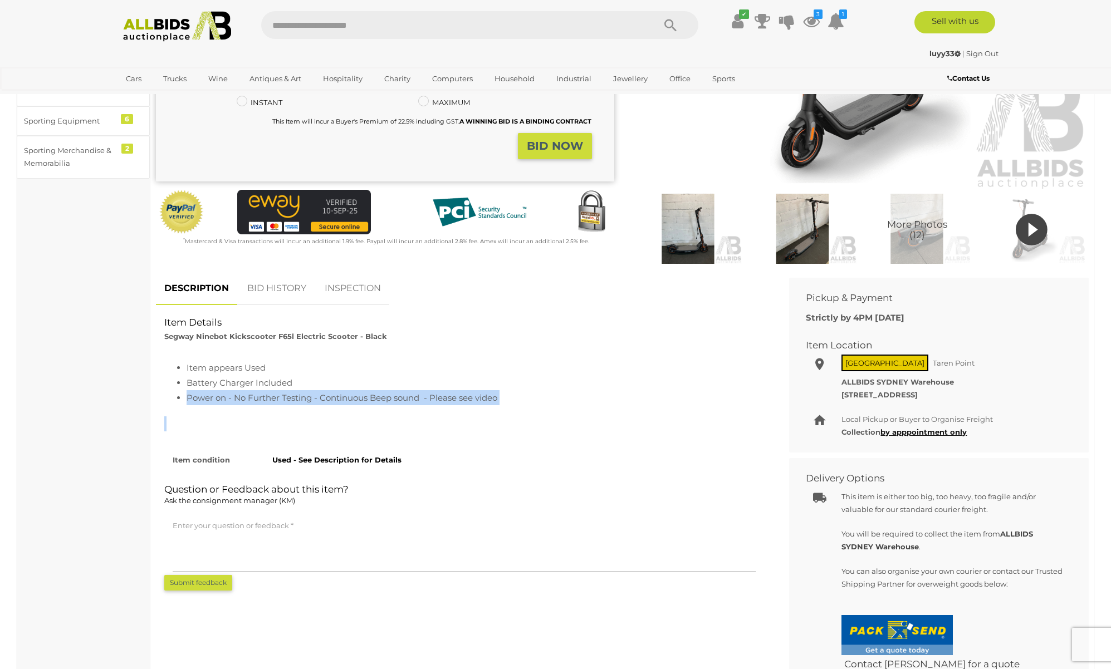
click at [412, 395] on li "Power on - No Further Testing - Continuous Beep sound - Please see video" at bounding box center [475, 397] width 577 height 15
click at [453, 395] on li "Power on - No Further Testing - Continuous Beep sound - Please see video" at bounding box center [475, 397] width 577 height 15
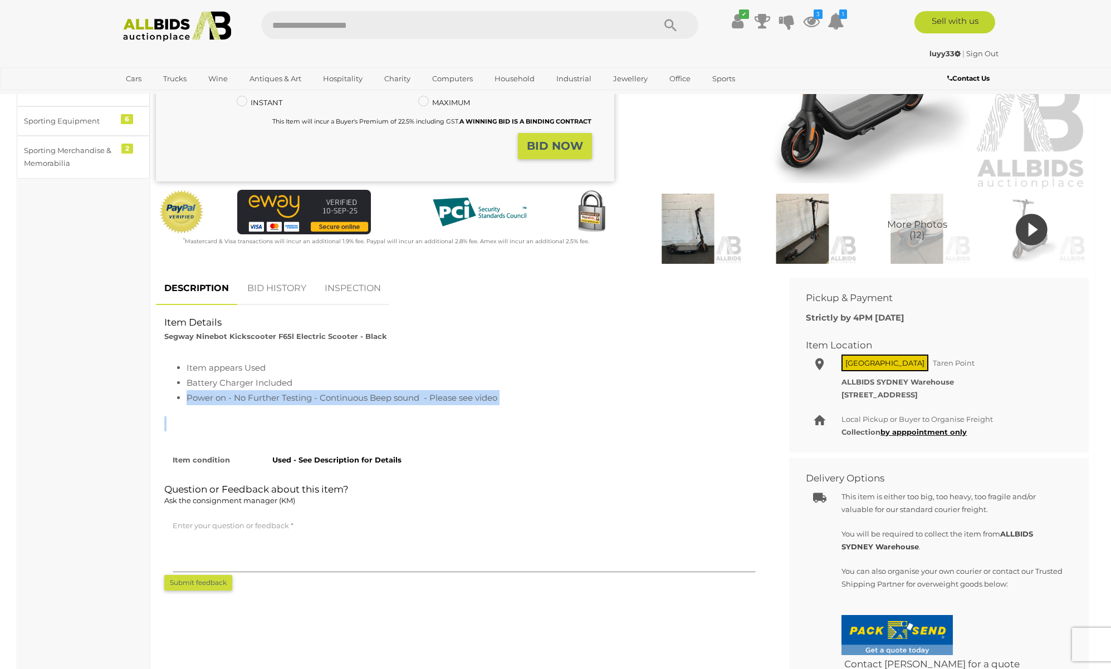
click at [453, 395] on li "Power on - No Further Testing - Continuous Beep sound - Please see video" at bounding box center [475, 397] width 577 height 15
click at [478, 398] on li "Power on - No Further Testing - Continuous Beep sound - Please see video" at bounding box center [475, 397] width 577 height 15
drag, startPoint x: 483, startPoint y: 398, endPoint x: 358, endPoint y: 403, distance: 125.4
click at [359, 403] on li "Power on - No Further Testing - Continuous Beep sound - Please see video" at bounding box center [475, 397] width 577 height 15
click at [358, 403] on li "Power on - No Further Testing - Continuous Beep sound - Please see video" at bounding box center [475, 397] width 577 height 15
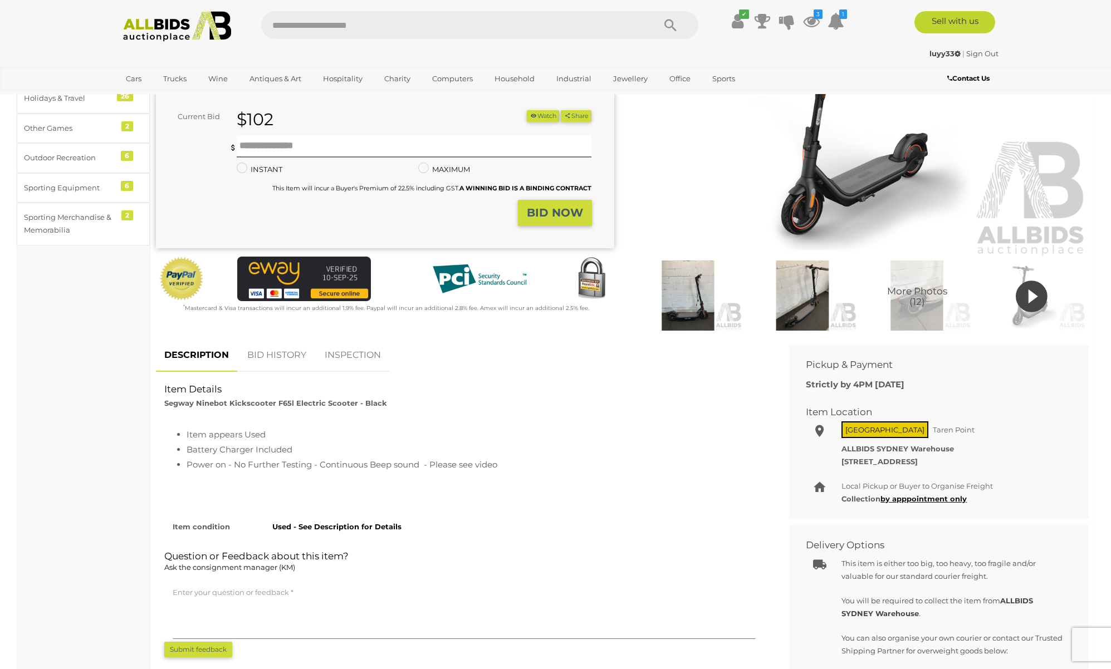
scroll to position [4, 0]
